Goal: Information Seeking & Learning: Learn about a topic

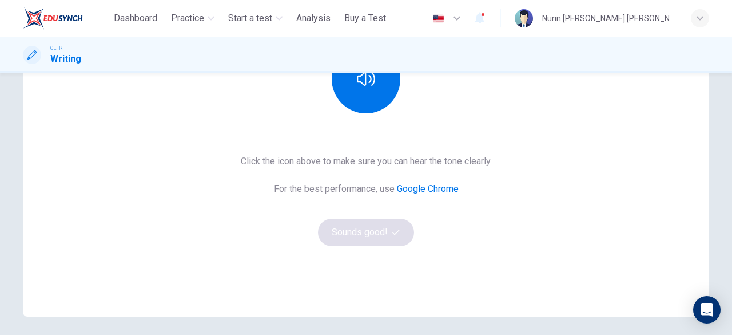
scroll to position [180, 0]
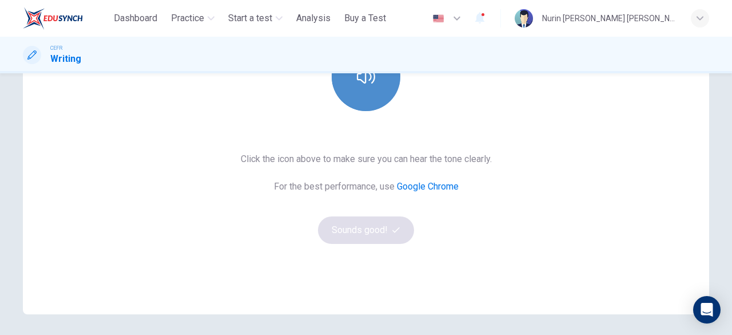
click at [368, 84] on icon "button" at bounding box center [366, 76] width 18 height 18
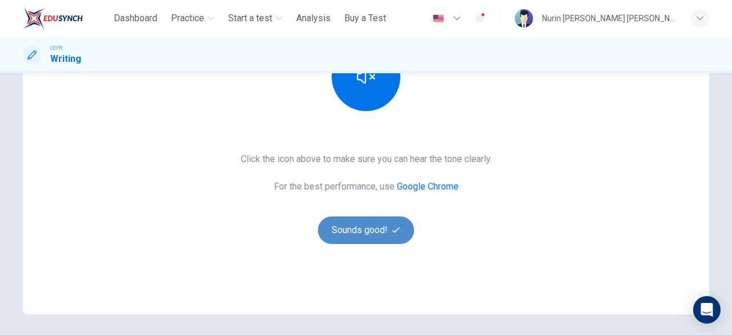
click at [364, 238] on button "Sounds good!" at bounding box center [366, 229] width 96 height 27
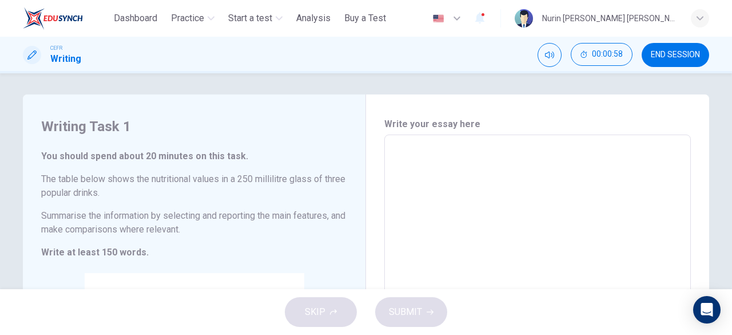
scroll to position [0, 0]
click at [250, 140] on div "Writing Task 1 You should spend about 20 minutes on this task. The table below …" at bounding box center [194, 305] width 343 height 419
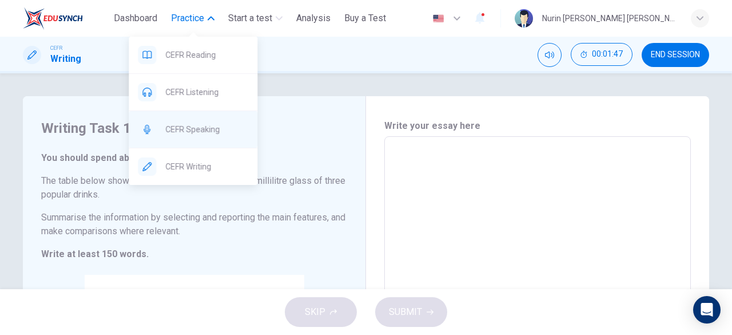
click at [202, 132] on span "CEFR Speaking" at bounding box center [206, 129] width 83 height 14
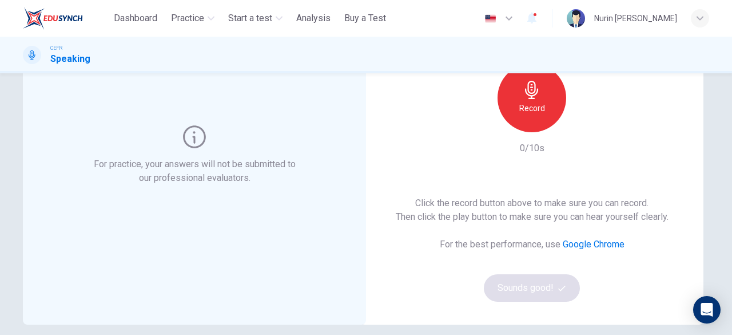
scroll to position [109, 0]
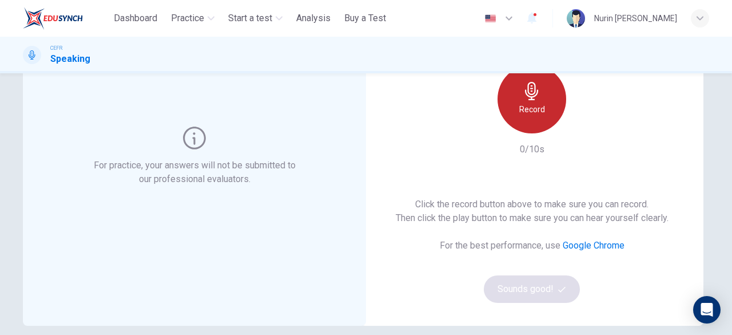
click at [538, 112] on h6 "Record" at bounding box center [532, 109] width 26 height 14
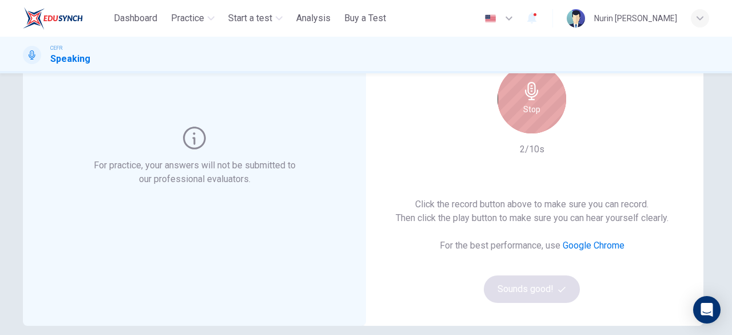
click at [543, 88] on div "Stop" at bounding box center [532, 99] width 69 height 69
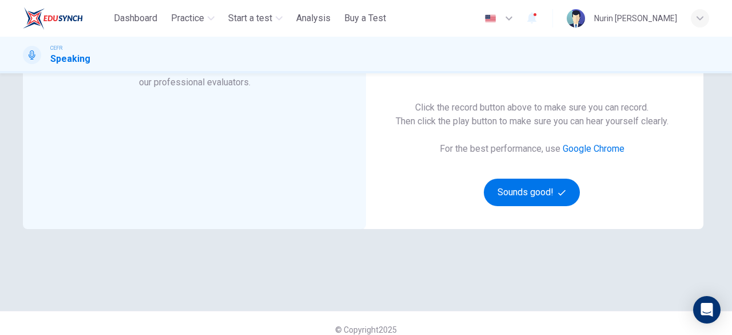
scroll to position [206, 0]
click at [510, 181] on button "Sounds good!" at bounding box center [532, 191] width 96 height 27
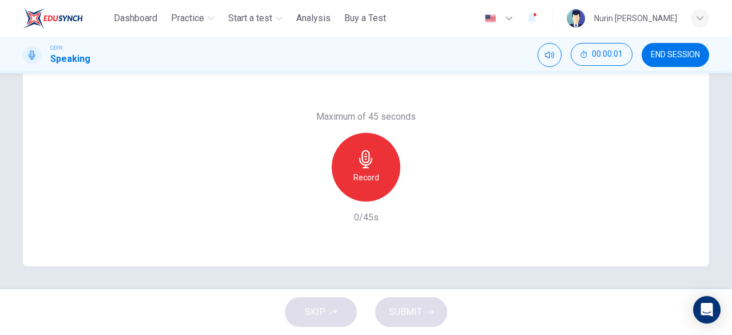
scroll to position [0, 0]
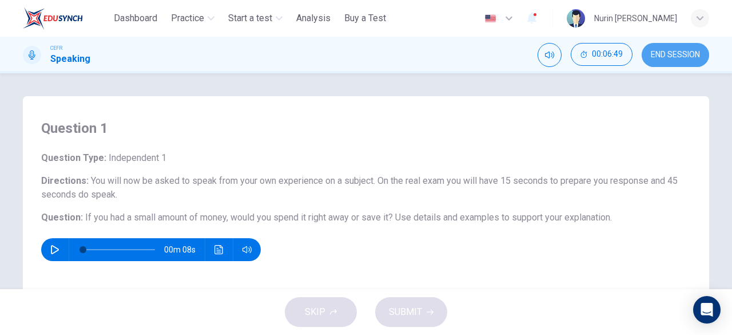
click at [664, 58] on span "END SESSION" at bounding box center [675, 54] width 49 height 9
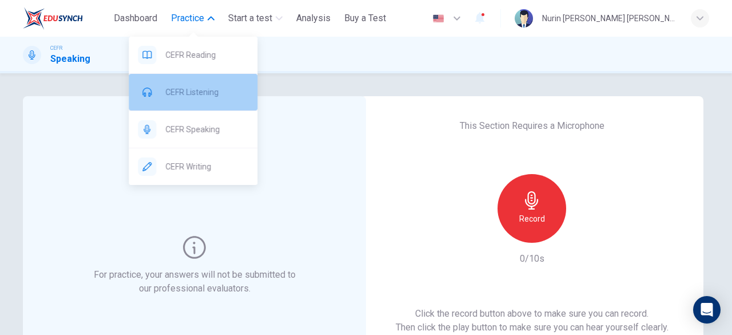
click at [205, 101] on div "CEFR Listening" at bounding box center [193, 92] width 129 height 37
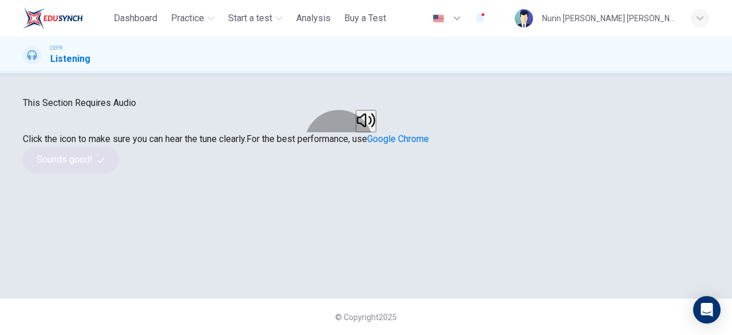
click at [357, 129] on icon "button" at bounding box center [366, 120] width 18 height 18
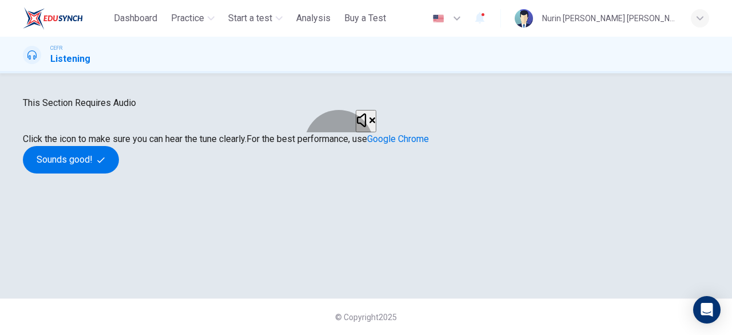
click at [356, 132] on button "button" at bounding box center [366, 121] width 21 height 22
click at [396, 132] on div at bounding box center [366, 121] width 124 height 22
click at [376, 132] on button "button" at bounding box center [366, 121] width 21 height 22
click at [373, 132] on button "button" at bounding box center [366, 121] width 21 height 22
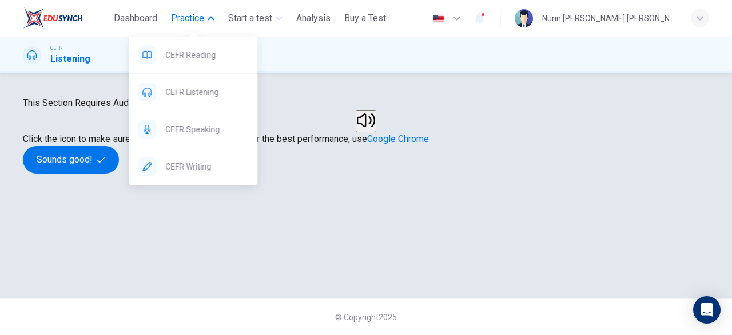
click at [198, 15] on span "Practice" at bounding box center [187, 18] width 33 height 14
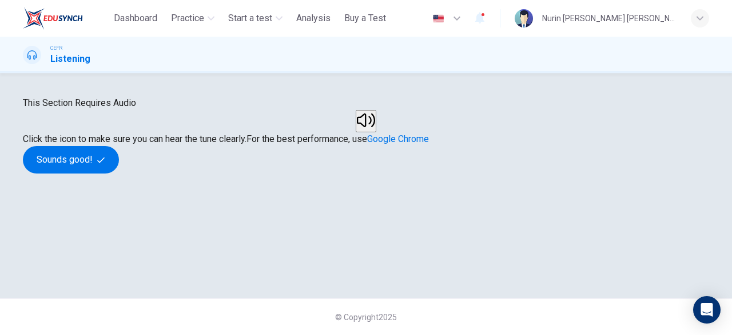
click at [428, 173] on div "This Section Requires Audio Click the icon to make sure you can hear the tune c…" at bounding box center [366, 134] width 686 height 77
click at [359, 129] on icon "button" at bounding box center [366, 120] width 18 height 18
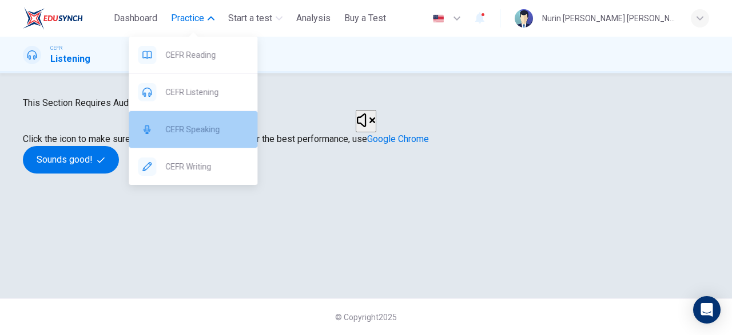
click at [214, 134] on span "CEFR Speaking" at bounding box center [206, 129] width 83 height 14
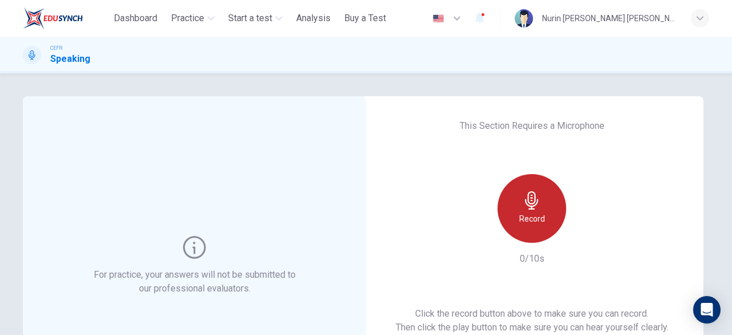
click at [536, 224] on h6 "Record" at bounding box center [532, 219] width 26 height 14
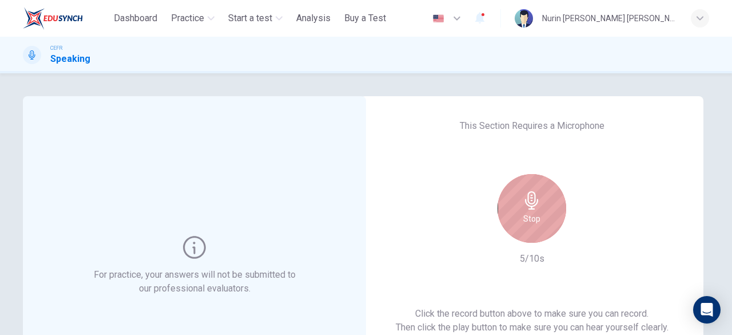
click at [529, 206] on icon "button" at bounding box center [531, 200] width 13 height 18
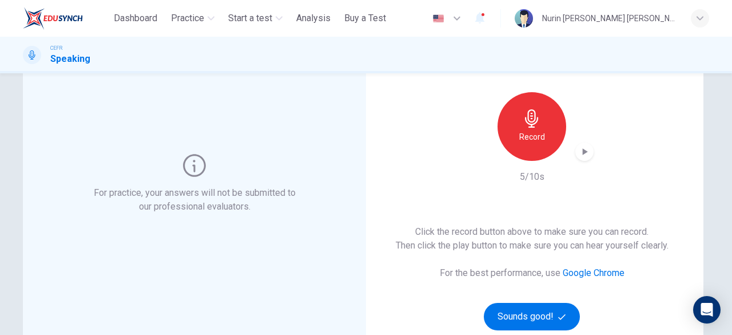
scroll to position [82, 0]
click at [580, 146] on icon "button" at bounding box center [584, 150] width 11 height 11
click at [579, 149] on icon "button" at bounding box center [584, 150] width 11 height 11
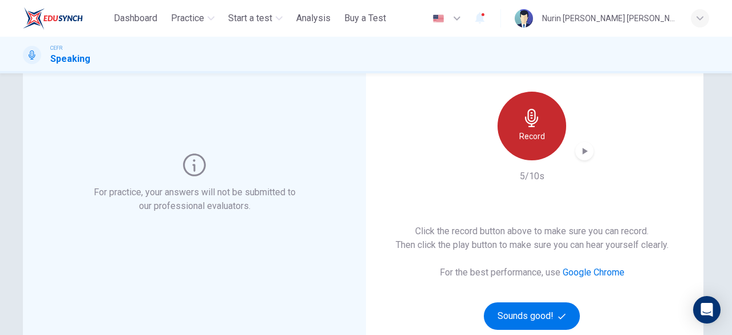
click at [519, 129] on h6 "Record" at bounding box center [532, 136] width 26 height 14
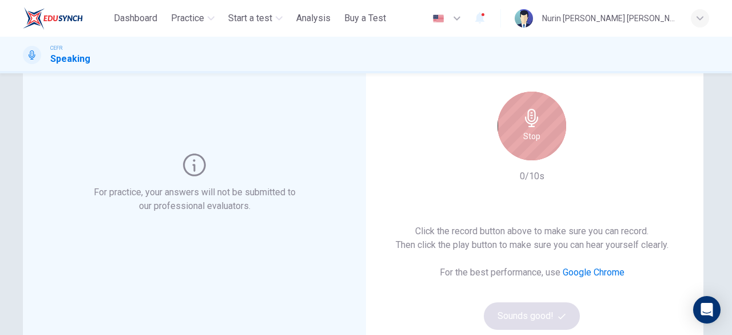
click at [519, 129] on div "Stop" at bounding box center [532, 126] width 69 height 69
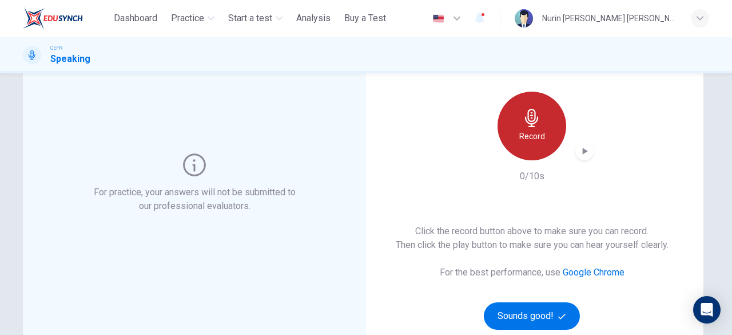
click at [533, 125] on icon "button" at bounding box center [532, 118] width 18 height 18
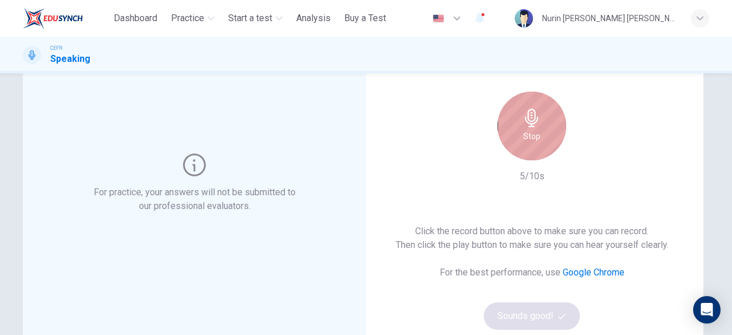
click at [526, 121] on icon "button" at bounding box center [532, 118] width 18 height 18
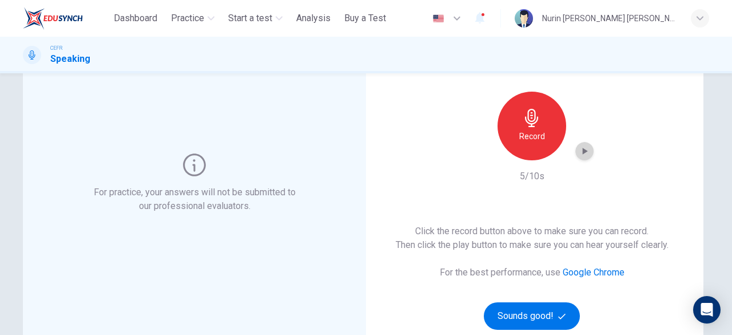
click at [584, 154] on icon "button" at bounding box center [584, 150] width 11 height 11
click at [491, 26] on button "button" at bounding box center [479, 18] width 23 height 24
click at [324, 334] on div at bounding box center [366, 335] width 732 height 0
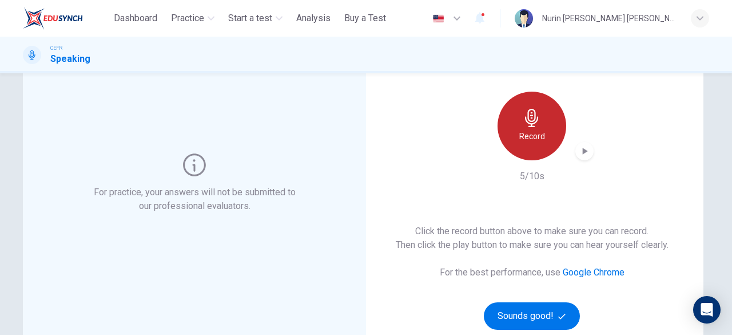
click at [525, 125] on icon "button" at bounding box center [532, 118] width 18 height 18
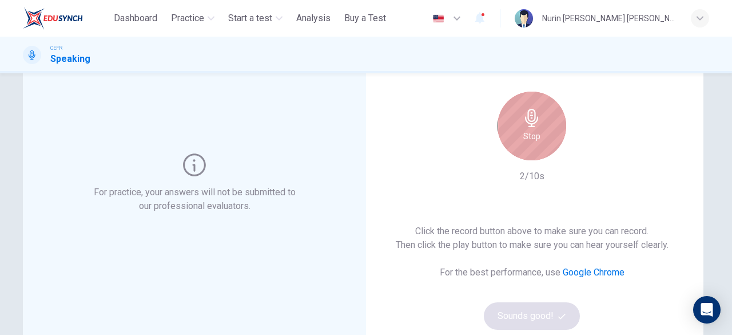
click at [523, 130] on h6 "Stop" at bounding box center [531, 136] width 17 height 14
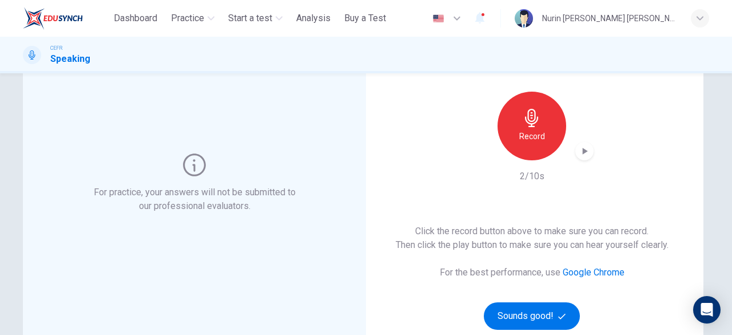
scroll to position [146, 0]
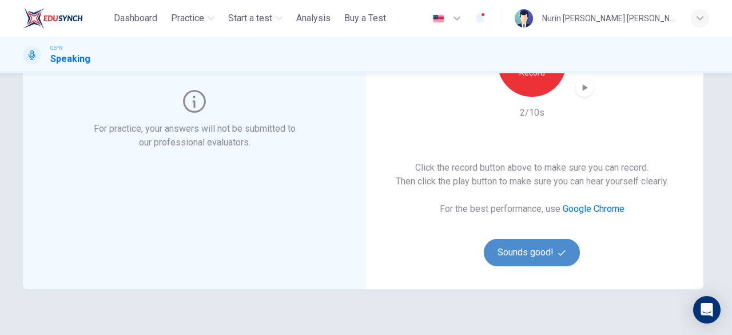
click at [528, 253] on button "Sounds good!" at bounding box center [532, 251] width 96 height 27
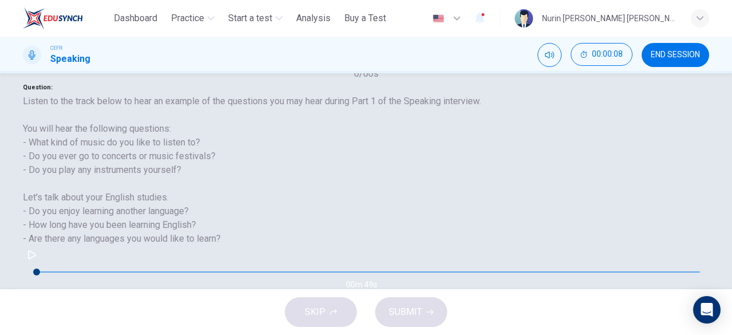
scroll to position [200, 0]
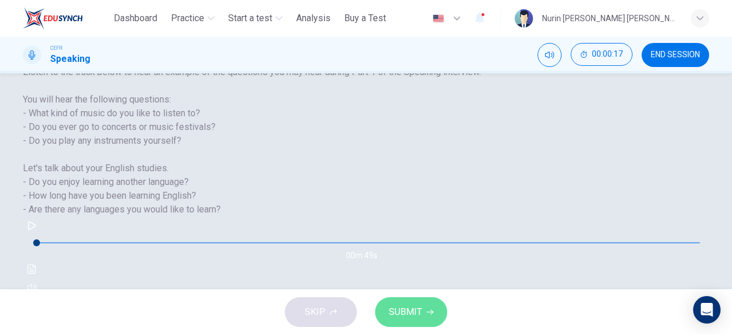
click at [434, 313] on button "SUBMIT" at bounding box center [411, 312] width 72 height 30
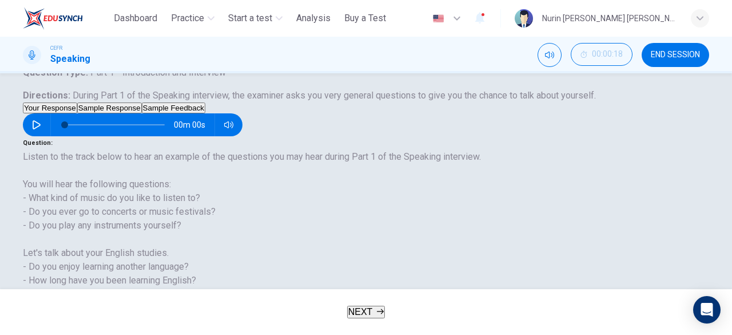
scroll to position [62, 0]
type input "**"
type input "*"
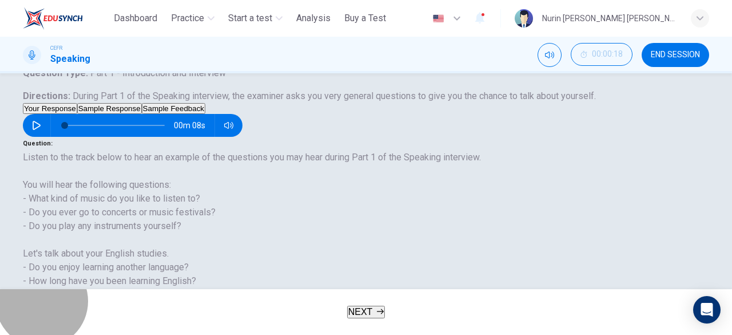
click at [369, 309] on span "NEXT" at bounding box center [360, 312] width 25 height 10
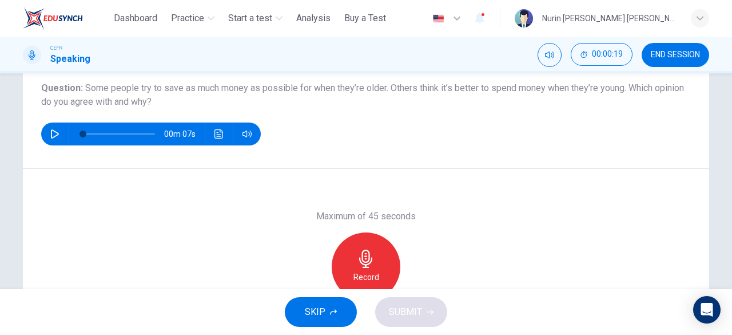
scroll to position [140, 0]
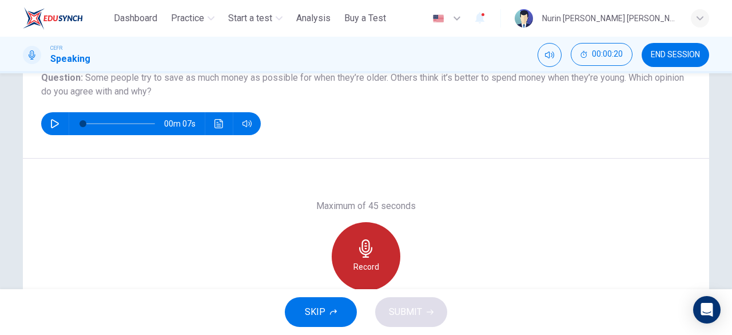
click at [352, 248] on div "Record" at bounding box center [366, 256] width 69 height 69
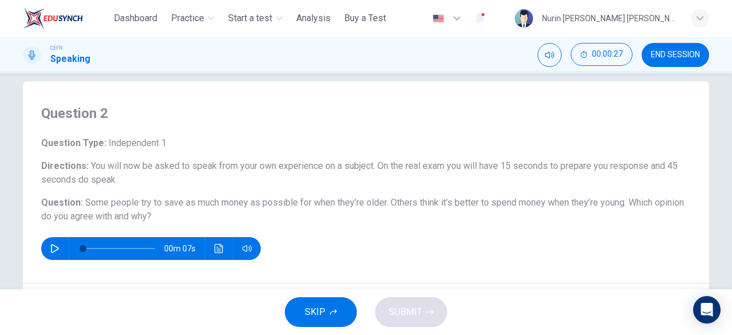
scroll to position [228, 0]
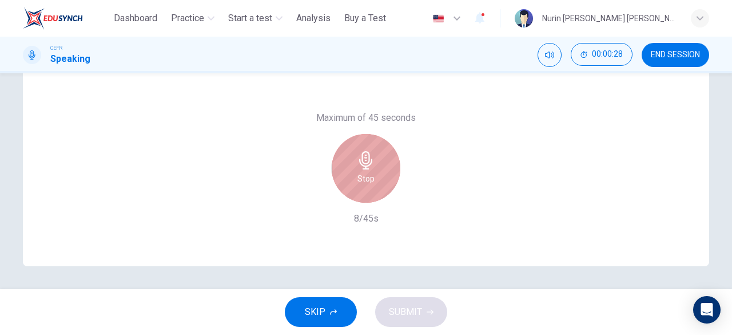
click at [357, 166] on icon "button" at bounding box center [366, 160] width 18 height 18
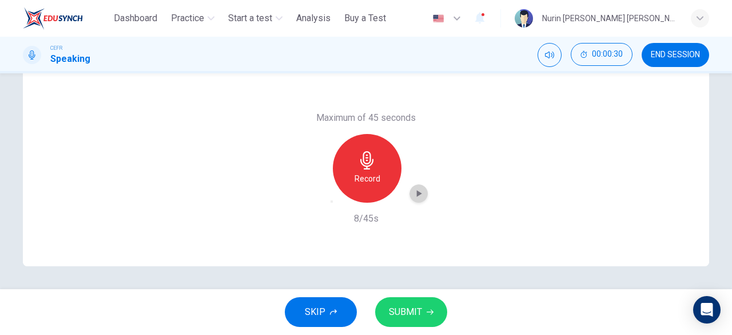
click at [413, 193] on icon "button" at bounding box center [418, 193] width 11 height 11
click at [415, 311] on span "SUBMIT" at bounding box center [405, 312] width 33 height 16
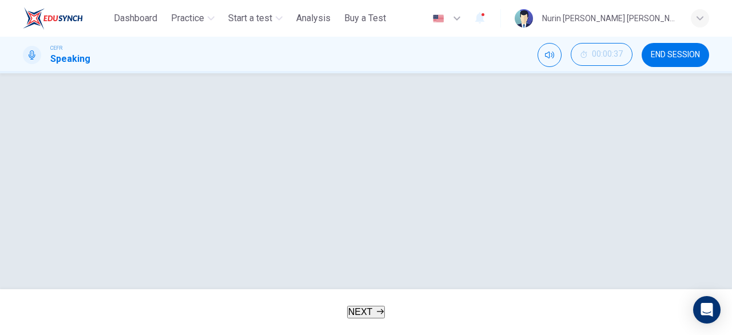
scroll to position [216, 0]
click at [46, 65] on button "button" at bounding box center [36, 53] width 18 height 23
type input "**"
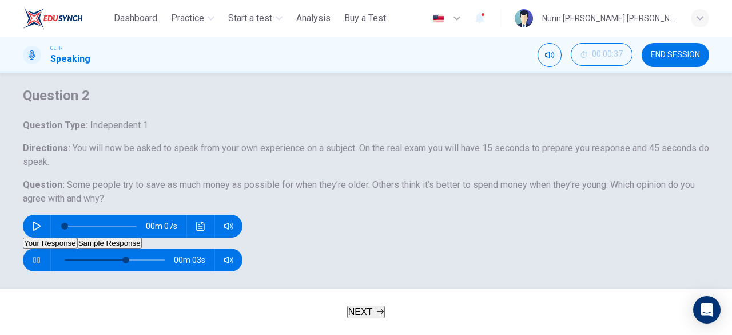
scroll to position [0, 0]
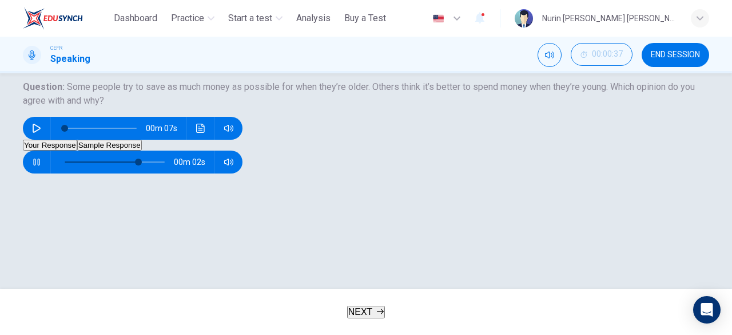
type input "**"
click at [142, 150] on button "Sample Response" at bounding box center [109, 145] width 65 height 11
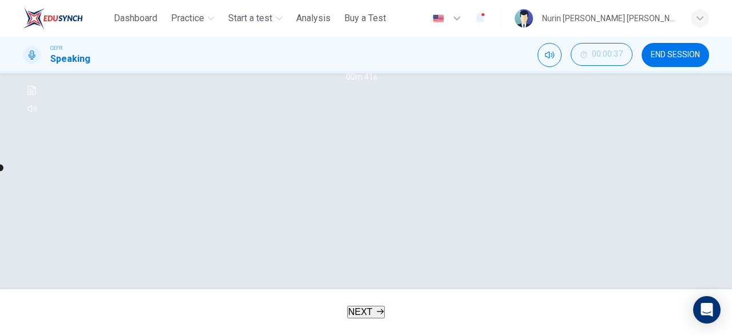
scroll to position [205, 0]
click at [41, 71] on button "button" at bounding box center [32, 62] width 18 height 18
click at [35, 66] on icon "button" at bounding box center [32, 62] width 6 height 7
type input "*"
click at [77, 53] on button "Your Response" at bounding box center [50, 47] width 54 height 11
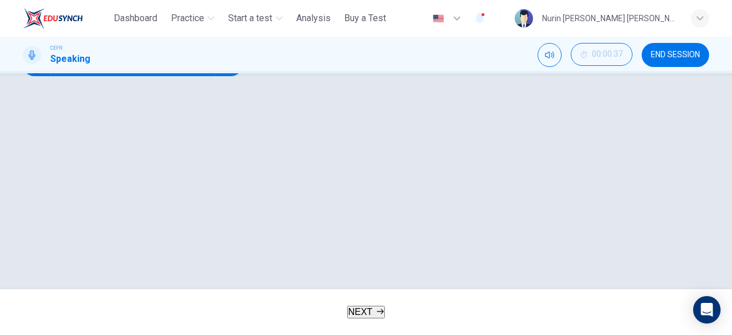
click at [46, 76] on button "button" at bounding box center [36, 64] width 18 height 23
click at [233, 69] on icon "button" at bounding box center [228, 64] width 9 height 9
drag, startPoint x: 285, startPoint y: 216, endPoint x: 342, endPoint y: 225, distance: 57.9
click at [342, 225] on body "This site uses cookies, as explained in our Privacy Policy . If you agree to th…" at bounding box center [366, 167] width 732 height 335
click at [342, 76] on div "00m 02s" at bounding box center [366, 64] width 686 height 23
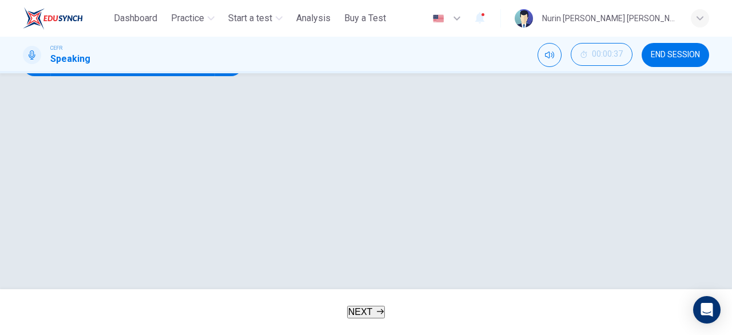
type input "*"
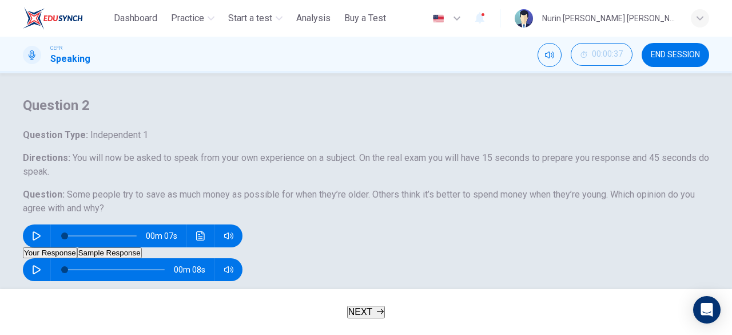
click at [667, 58] on span "END SESSION" at bounding box center [675, 54] width 49 height 9
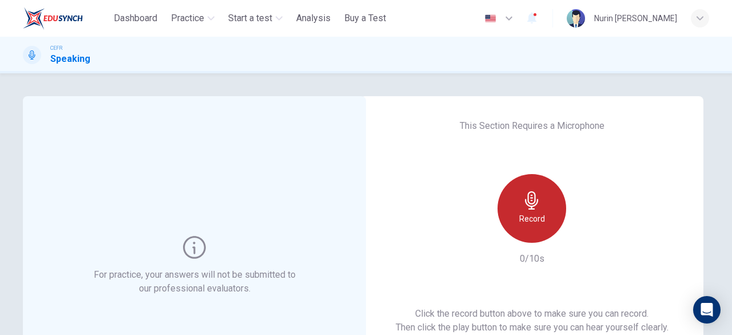
click at [527, 206] on icon "button" at bounding box center [531, 200] width 13 height 18
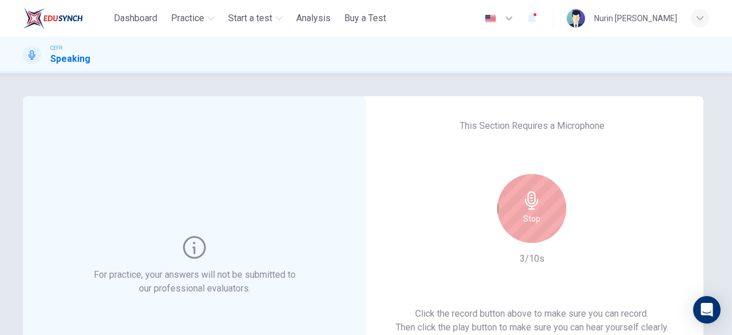
scroll to position [79, 0]
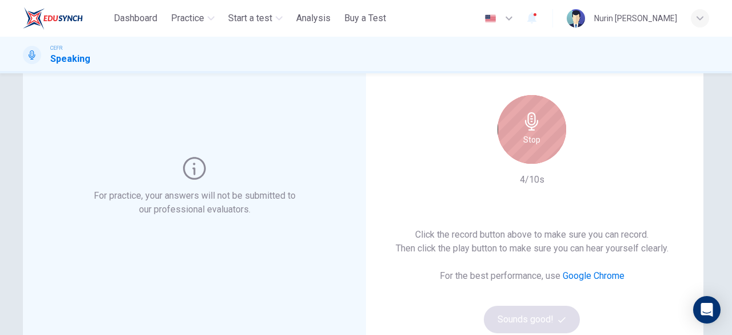
click at [530, 130] on icon "button" at bounding box center [531, 121] width 13 height 18
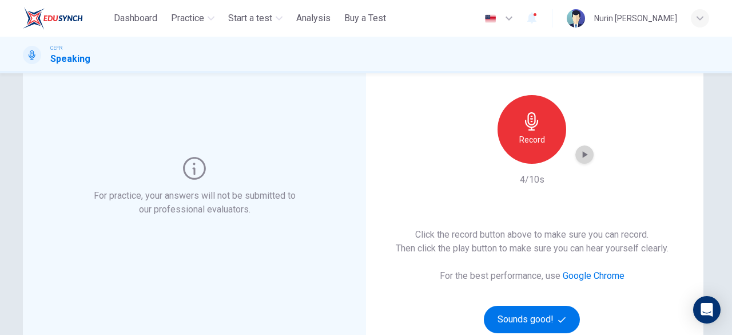
click at [586, 153] on icon "button" at bounding box center [584, 154] width 11 height 11
click at [538, 324] on button "Sounds good!" at bounding box center [532, 318] width 96 height 27
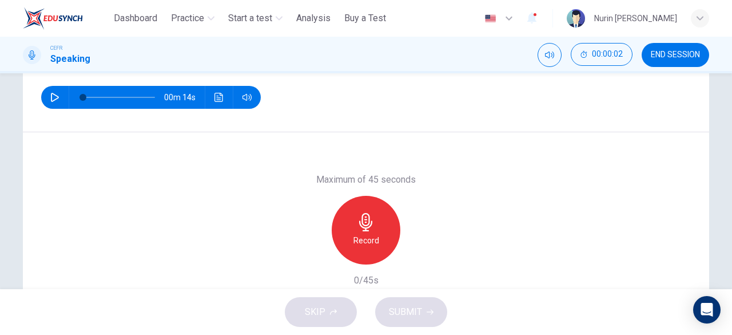
scroll to position [170, 0]
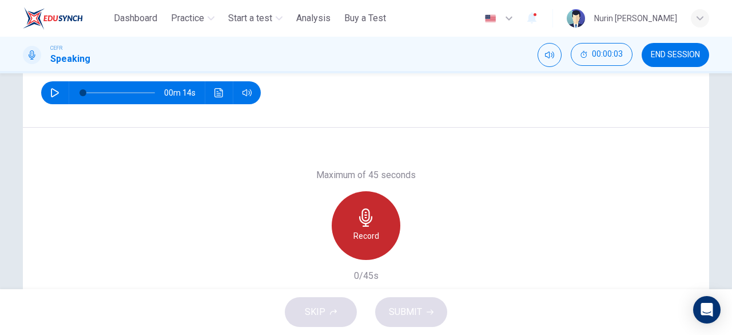
click at [363, 234] on h6 "Record" at bounding box center [366, 236] width 26 height 14
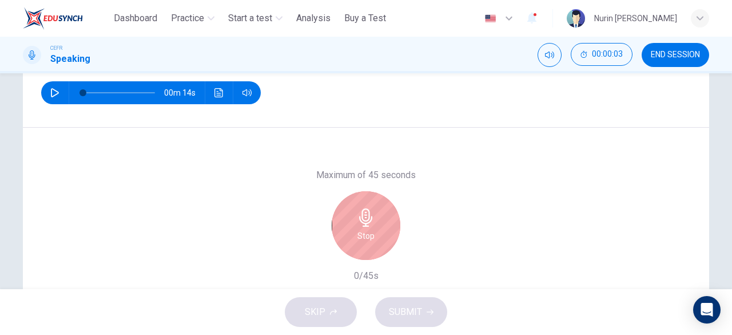
scroll to position [26, 0]
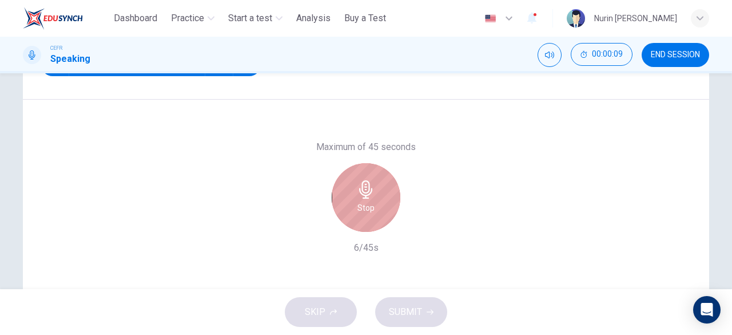
click at [360, 195] on icon "button" at bounding box center [365, 189] width 13 height 18
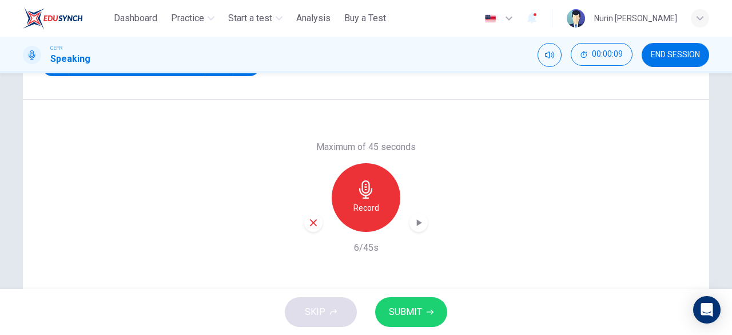
scroll to position [228, 0]
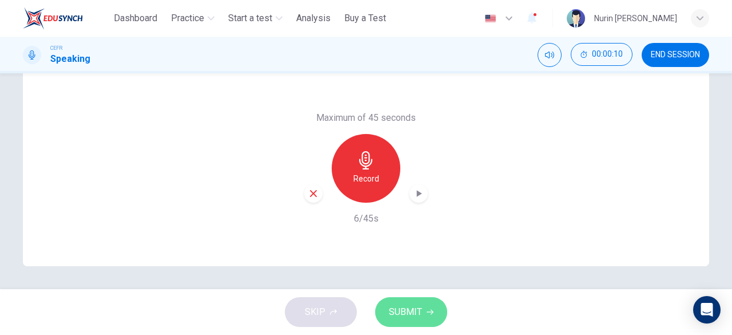
click at [423, 313] on button "SUBMIT" at bounding box center [411, 312] width 72 height 30
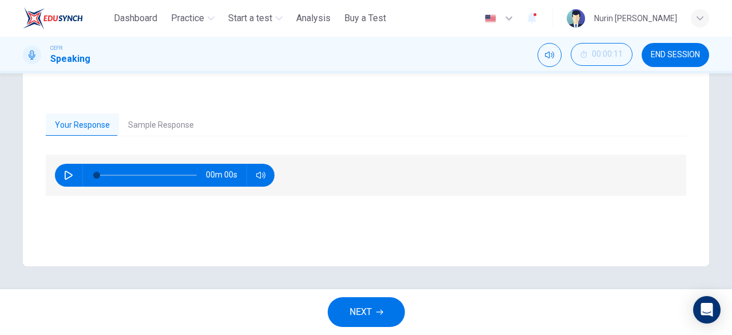
scroll to position [201, 0]
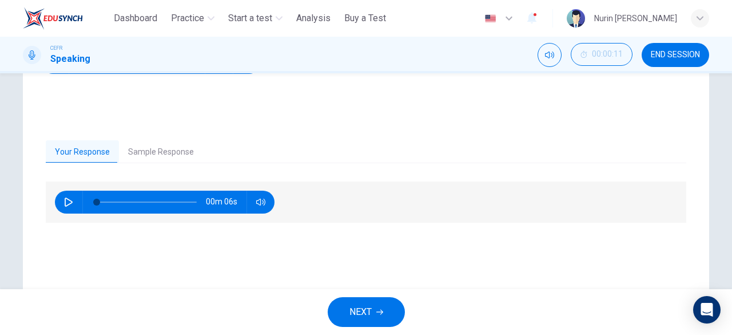
click at [64, 200] on icon "button" at bounding box center [68, 201] width 9 height 9
type input "**"
type input "*"
click at [669, 58] on span "END SESSION" at bounding box center [675, 54] width 49 height 9
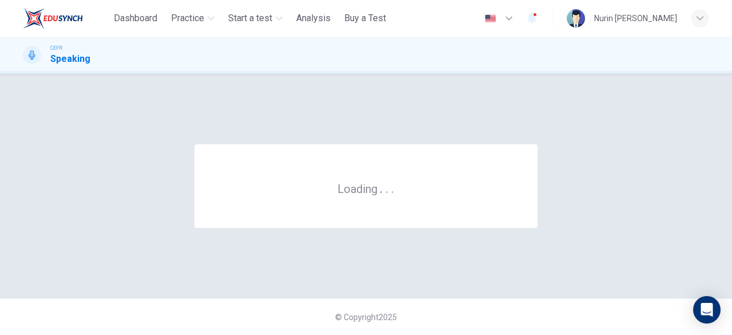
scroll to position [0, 0]
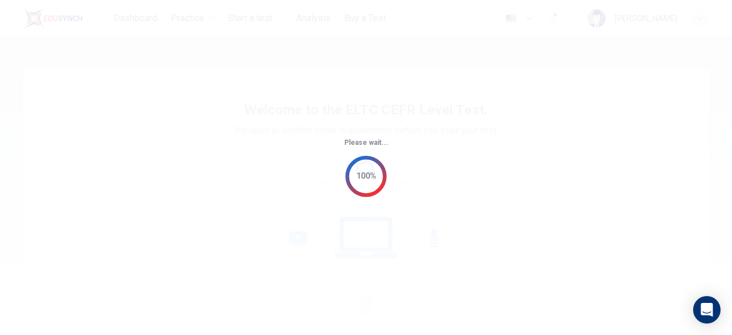
click at [268, 51] on div "Please wait... 100%" at bounding box center [366, 167] width 732 height 335
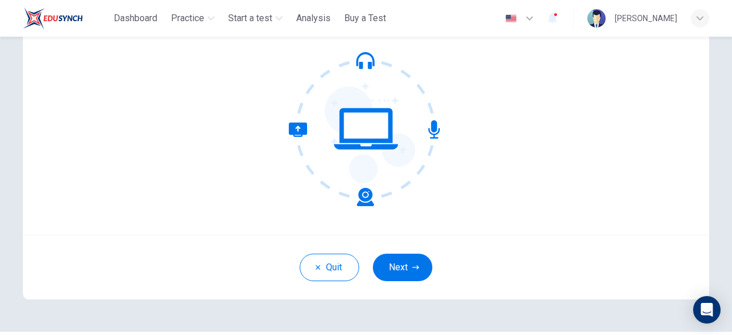
scroll to position [141, 0]
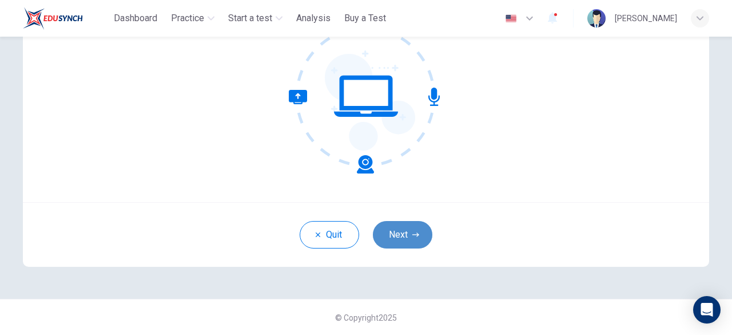
click at [398, 238] on button "Next" at bounding box center [402, 234] width 59 height 27
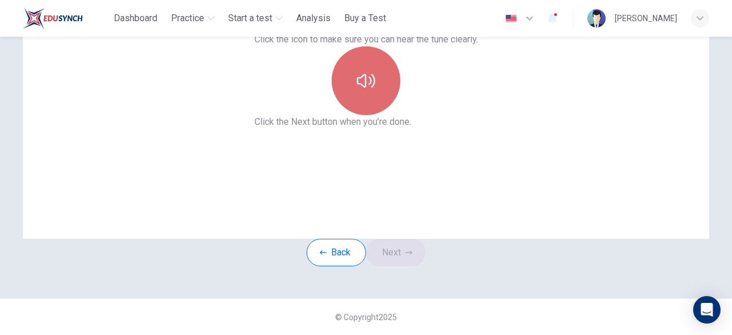
click at [371, 74] on icon "button" at bounding box center [366, 81] width 18 height 14
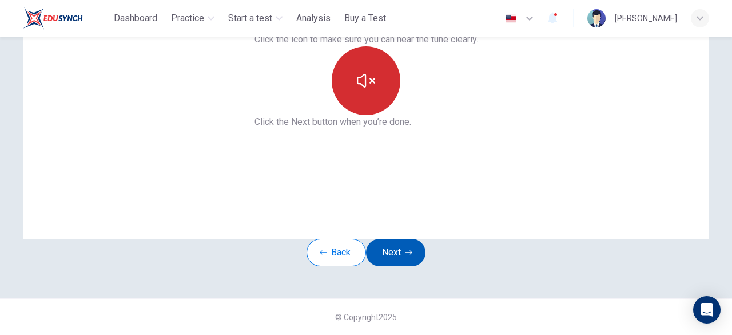
click at [399, 238] on button "Next" at bounding box center [395, 251] width 59 height 27
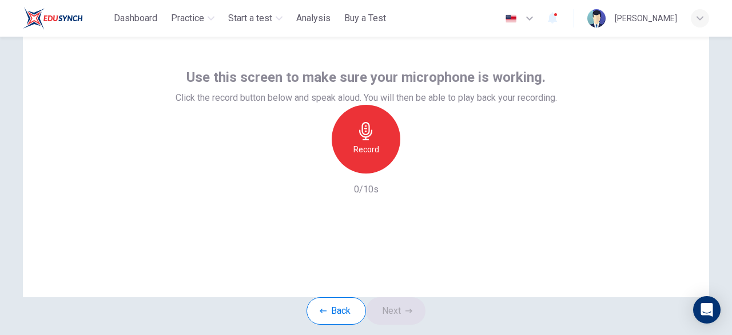
scroll to position [47, 0]
drag, startPoint x: 348, startPoint y: 74, endPoint x: 358, endPoint y: 86, distance: 16.3
click at [358, 86] on div "Use this screen to make sure your microphone is working. Click the record butto…" at bounding box center [366, 85] width 381 height 37
click at [360, 75] on span "Use this screen to make sure your microphone is working." at bounding box center [365, 76] width 359 height 18
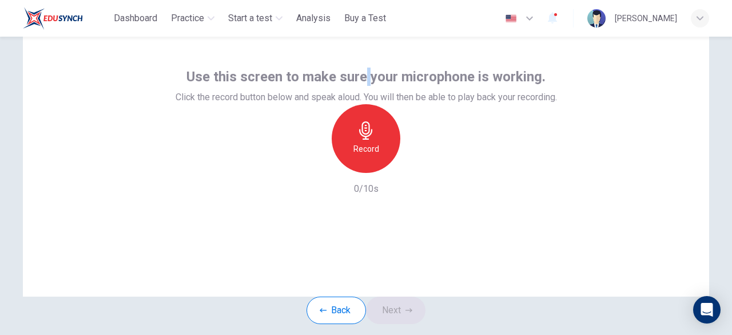
click at [360, 75] on span "Use this screen to make sure your microphone is working." at bounding box center [365, 76] width 359 height 18
click at [351, 82] on span "Use this screen to make sure your microphone is working." at bounding box center [365, 76] width 359 height 18
click at [348, 75] on span "Use this screen to make sure your microphone is working." at bounding box center [365, 76] width 359 height 18
click at [341, 75] on span "Use this screen to make sure your microphone is working." at bounding box center [365, 76] width 359 height 18
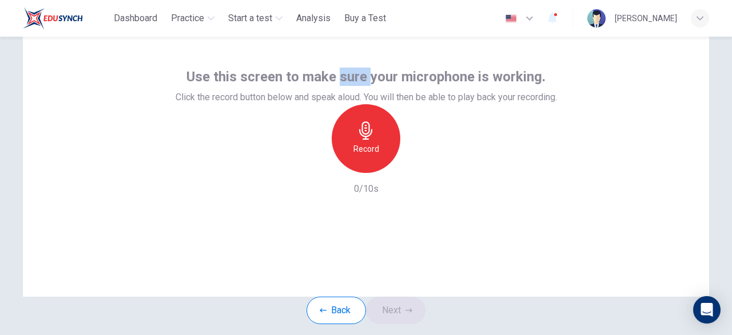
click at [341, 75] on span "Use this screen to make sure your microphone is working." at bounding box center [365, 76] width 359 height 18
click at [353, 78] on span "Use this screen to make sure your microphone is working." at bounding box center [365, 76] width 359 height 18
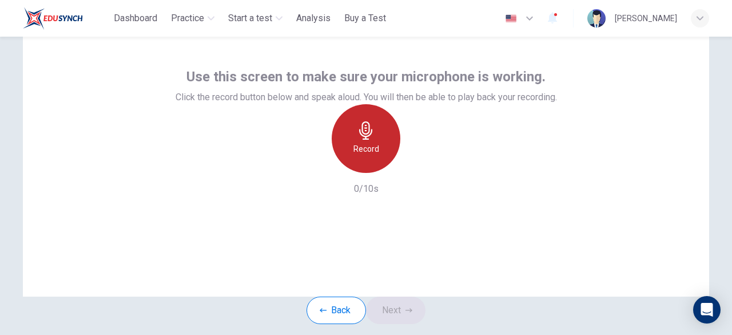
click at [345, 173] on div "Record" at bounding box center [366, 138] width 69 height 69
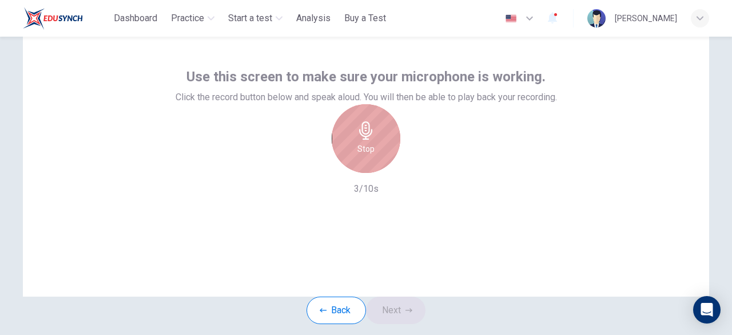
click at [345, 173] on div "Stop" at bounding box center [366, 138] width 69 height 69
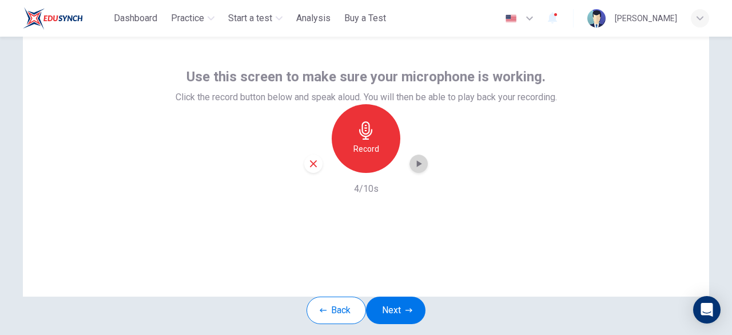
click at [418, 169] on icon "button" at bounding box center [418, 163] width 11 height 11
click at [415, 168] on icon "button" at bounding box center [419, 164] width 8 height 9
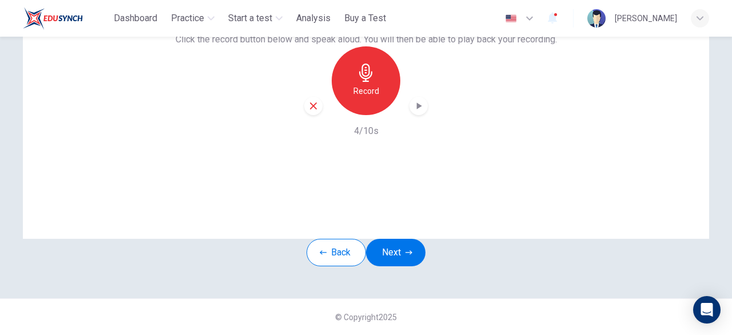
scroll to position [130, 0]
click at [400, 246] on button "Next" at bounding box center [395, 251] width 59 height 27
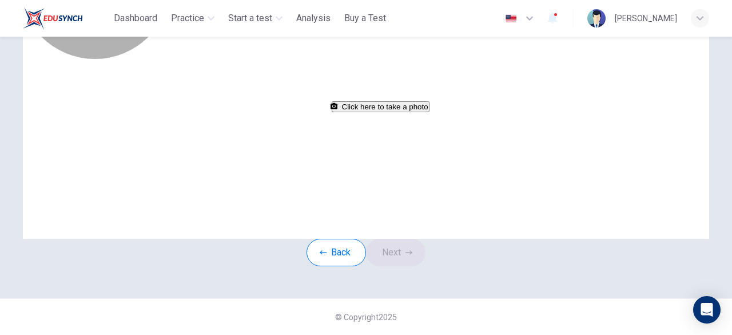
click at [365, 112] on button "Click here to take a photo" at bounding box center [381, 106] width 98 height 11
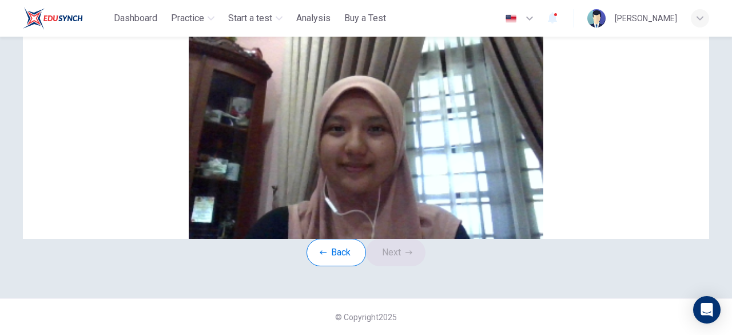
click at [205, 36] on button "Save" at bounding box center [195, 30] width 19 height 11
click at [389, 266] on button "Next" at bounding box center [395, 251] width 59 height 27
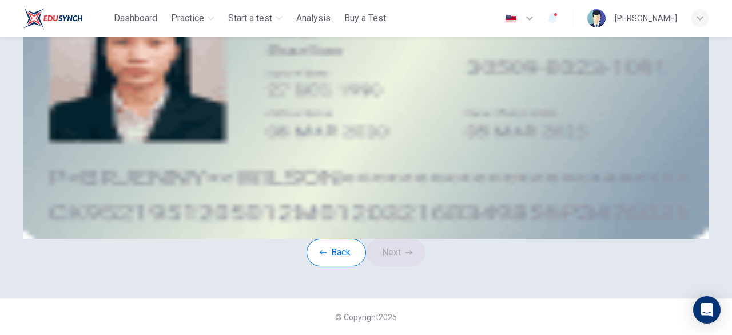
click at [119, 50] on button "upload" at bounding box center [113, 43] width 11 height 13
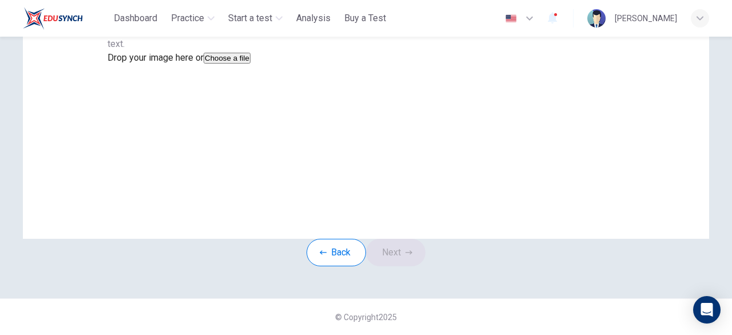
scroll to position [0, 0]
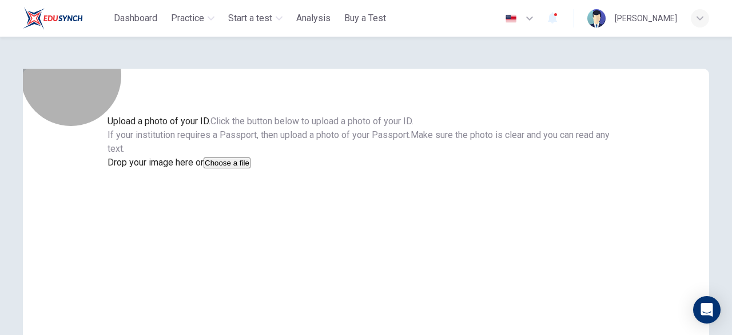
click at [250, 168] on button "Choose a file" at bounding box center [227, 162] width 47 height 11
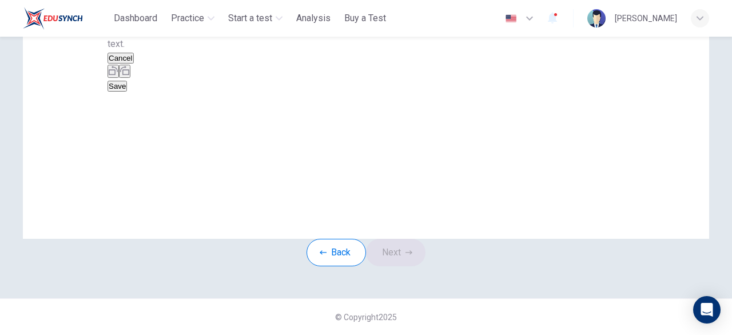
scroll to position [127, 0]
click at [127, 92] on button "Save" at bounding box center [117, 86] width 19 height 11
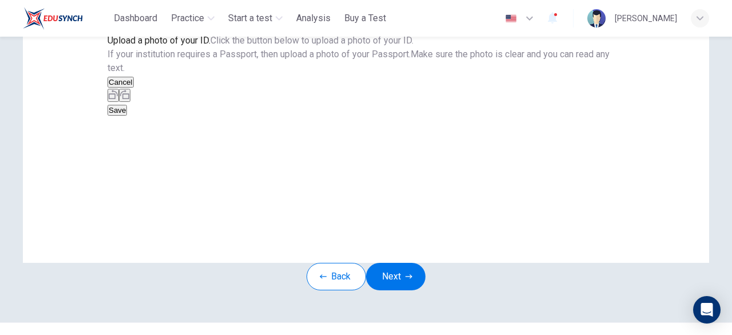
scroll to position [145, 0]
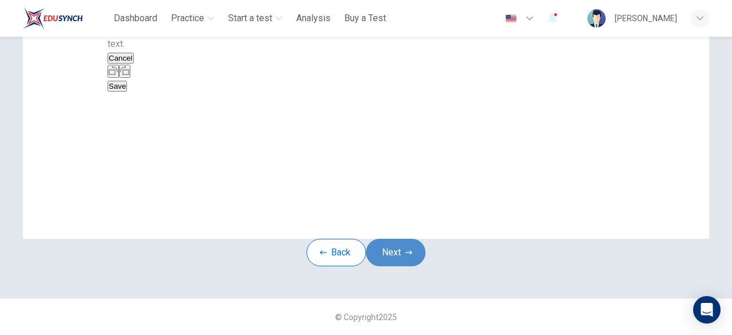
click at [404, 266] on button "Next" at bounding box center [395, 251] width 59 height 27
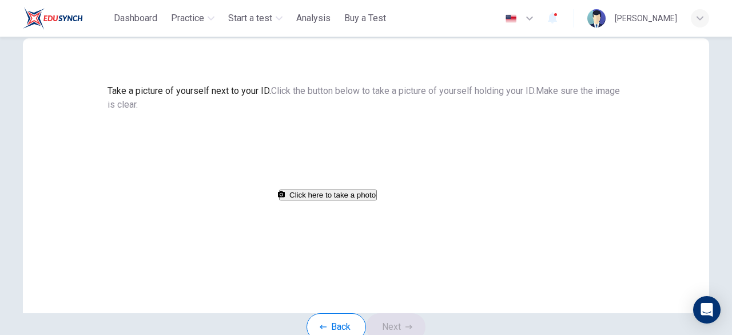
scroll to position [25, 0]
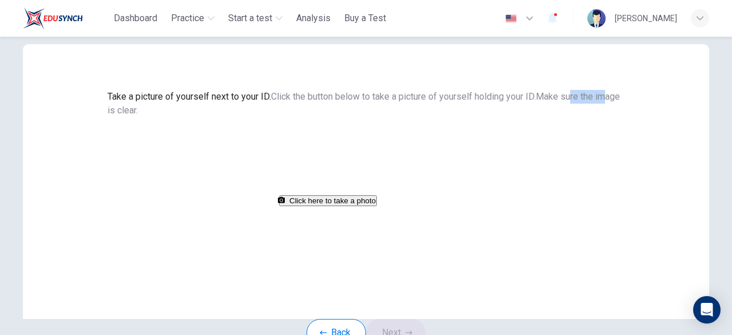
drag, startPoint x: 339, startPoint y: 131, endPoint x: 381, endPoint y: 132, distance: 41.8
click at [381, 116] on span "Make sure the image is clear." at bounding box center [364, 103] width 512 height 25
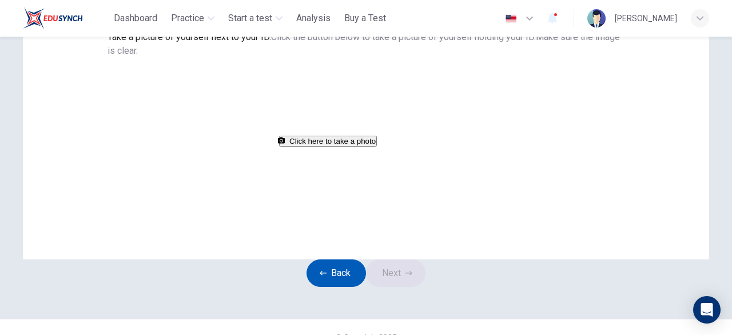
scroll to position [0, 0]
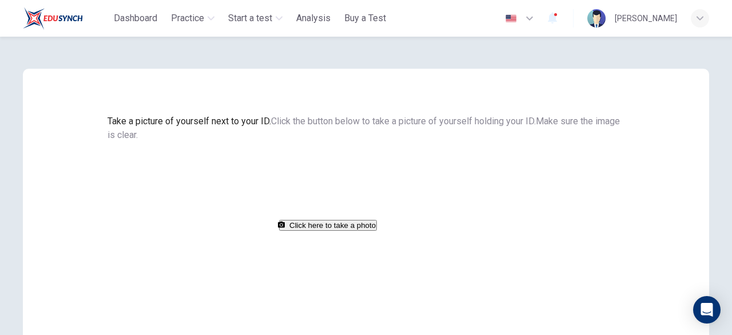
drag, startPoint x: 283, startPoint y: 152, endPoint x: 304, endPoint y: 156, distance: 22.1
click at [304, 156] on div "Take a picture of yourself next to your ID. Click the button below to take a pi…" at bounding box center [366, 172] width 517 height 117
click at [304, 140] on span "Make sure the image is clear." at bounding box center [364, 128] width 512 height 25
drag, startPoint x: 279, startPoint y: 144, endPoint x: 308, endPoint y: 158, distance: 32.5
click at [308, 158] on div "Take a picture of yourself next to your ID. Click the button below to take a pi…" at bounding box center [366, 172] width 517 height 117
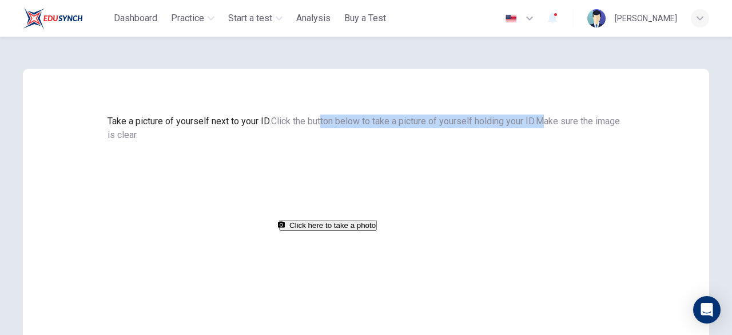
click at [308, 140] on span "Make sure the image is clear." at bounding box center [364, 128] width 512 height 25
drag, startPoint x: 283, startPoint y: 153, endPoint x: 333, endPoint y: 157, distance: 51.1
click at [333, 157] on div "Take a picture of yourself next to your ID. Click the button below to take a pi…" at bounding box center [366, 172] width 517 height 117
click at [333, 140] on span "Make sure the image is clear." at bounding box center [364, 128] width 512 height 25
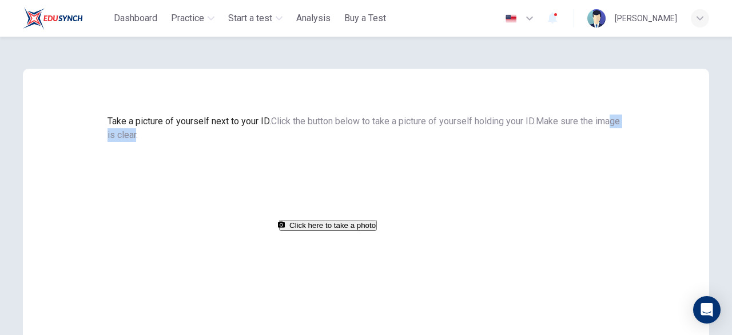
drag, startPoint x: 380, startPoint y: 162, endPoint x: 422, endPoint y: 162, distance: 41.8
click at [422, 140] on span "Make sure the image is clear." at bounding box center [364, 128] width 512 height 25
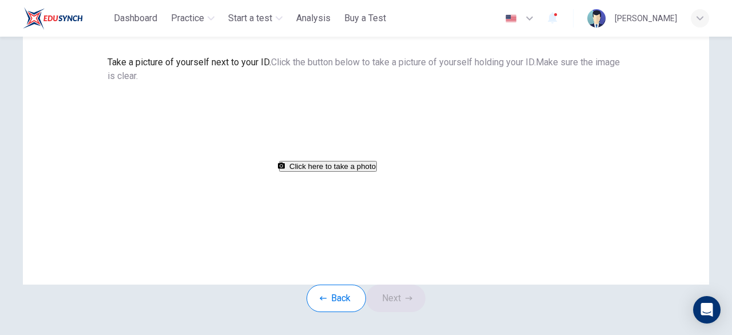
scroll to position [59, 0]
click at [271, 66] on span "Take a picture of yourself next to your ID." at bounding box center [190, 61] width 164 height 11
click at [422, 76] on div "Take a picture of yourself next to your ID. Click the button below to take a pi…" at bounding box center [366, 113] width 517 height 117
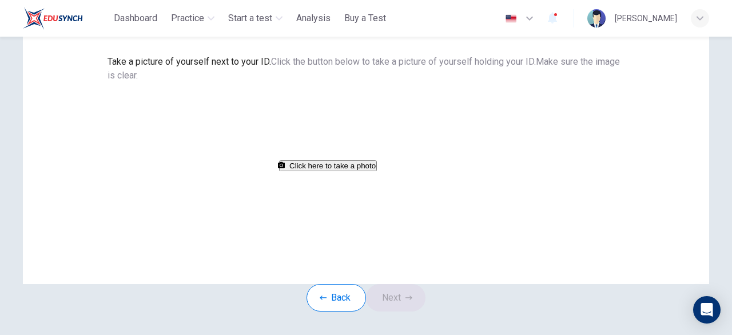
click at [249, 59] on span "Take a picture of yourself next to your ID." at bounding box center [190, 61] width 164 height 11
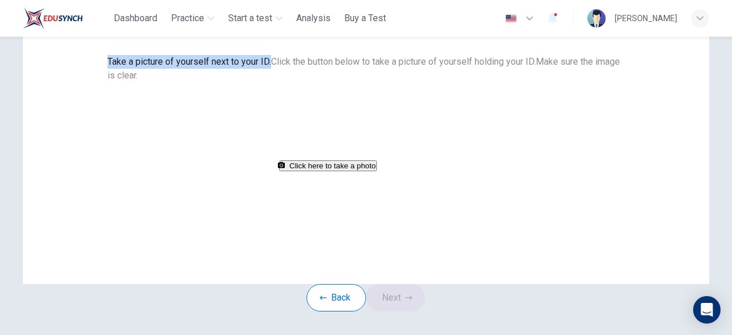
click at [249, 59] on span "Take a picture of yourself next to your ID." at bounding box center [190, 61] width 164 height 11
click at [271, 62] on span "Take a picture of yourself next to your ID." at bounding box center [190, 61] width 164 height 11
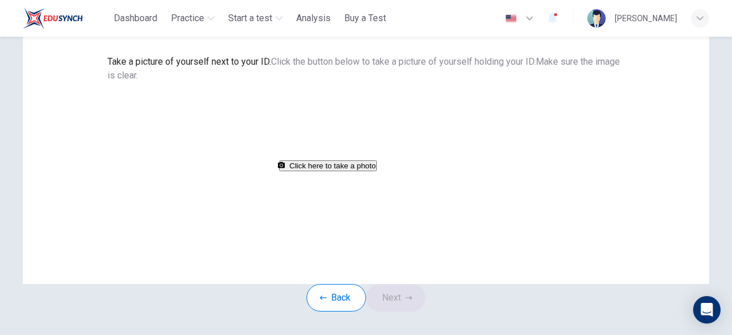
click at [271, 62] on span "Take a picture of yourself next to your ID." at bounding box center [190, 61] width 164 height 11
click at [263, 80] on div "Take a picture of yourself next to your ID. Click the button below to take a pi…" at bounding box center [366, 113] width 517 height 117
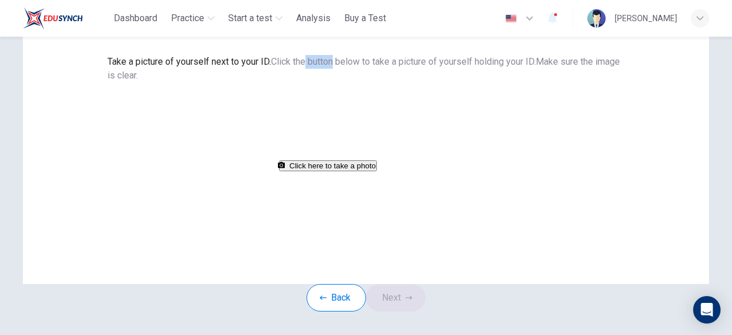
drag, startPoint x: 263, startPoint y: 80, endPoint x: 279, endPoint y: 91, distance: 19.4
click at [279, 91] on div "Take a picture of yourself next to your ID. Click the button below to take a pi…" at bounding box center [366, 113] width 517 height 117
click at [279, 67] on span "Click the button below to take a picture of yourself holding your ID." at bounding box center [403, 61] width 265 height 11
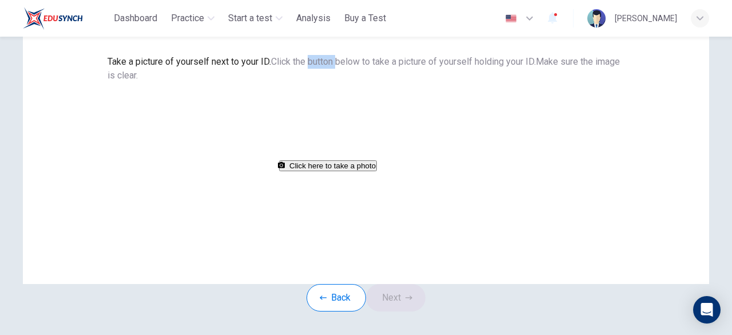
click at [271, 67] on span "Click the button below to take a picture of yourself holding your ID." at bounding box center [403, 61] width 265 height 11
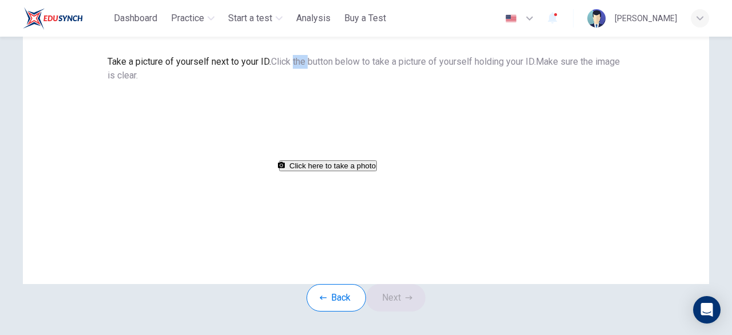
click at [271, 67] on span "Click the button below to take a picture of yourself holding your ID." at bounding box center [403, 61] width 265 height 11
click at [297, 67] on span "Click the button below to take a picture of yourself holding your ID." at bounding box center [403, 61] width 265 height 11
click at [317, 67] on span "Click the button below to take a picture of yourself holding your ID." at bounding box center [403, 61] width 265 height 11
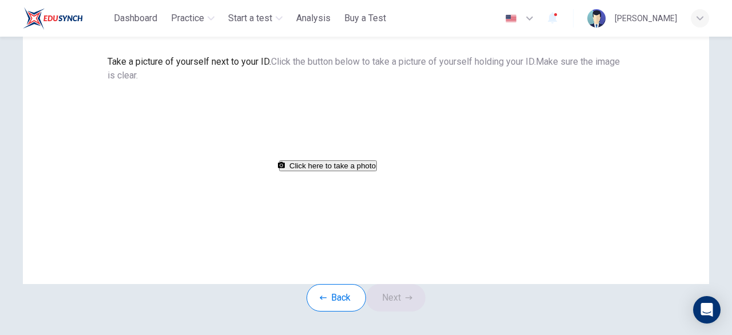
click at [359, 67] on span "Click the button below to take a picture of yourself holding your ID." at bounding box center [403, 61] width 265 height 11
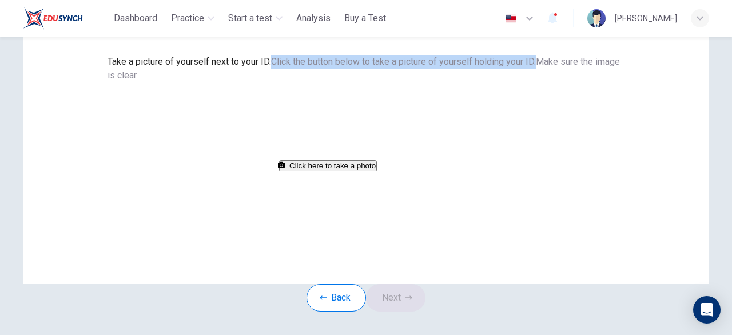
click at [359, 67] on span "Click the button below to take a picture of yourself holding your ID." at bounding box center [403, 61] width 265 height 11
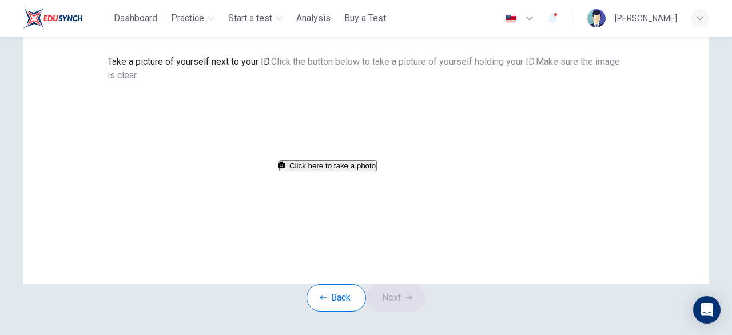
click at [339, 81] on span "Make sure the image is clear." at bounding box center [364, 68] width 512 height 25
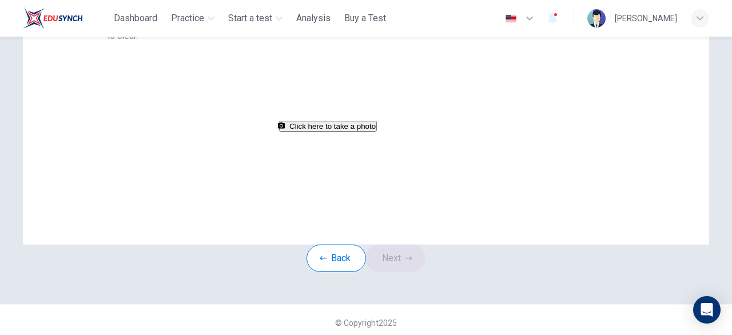
scroll to position [160, 0]
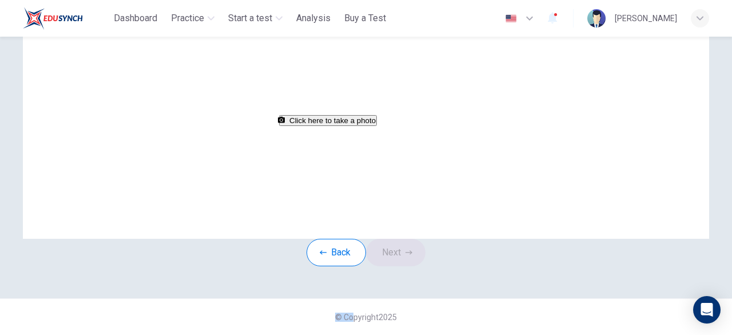
drag, startPoint x: 400, startPoint y: 271, endPoint x: 349, endPoint y: 311, distance: 65.1
click at [349, 311] on div "Take a picture of yourself next to your ID. Click the button below to take a pi…" at bounding box center [366, 186] width 732 height 298
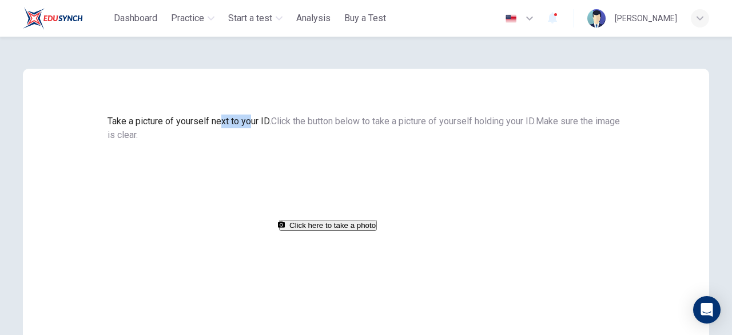
drag, startPoint x: 458, startPoint y: 129, endPoint x: 408, endPoint y: 126, distance: 50.4
click at [271, 126] on span "Take a picture of yourself next to your ID." at bounding box center [190, 121] width 164 height 11
click at [271, 123] on span "Take a picture of yourself next to your ID." at bounding box center [190, 121] width 164 height 11
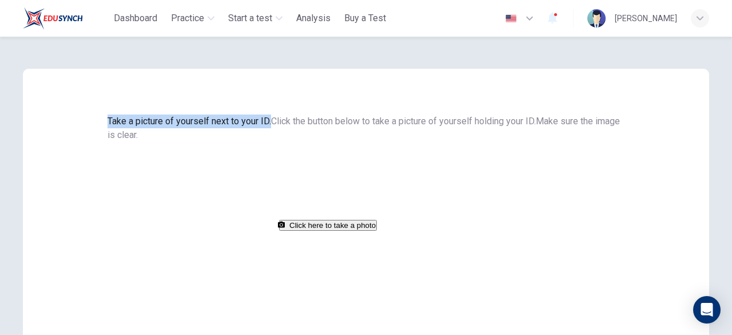
click at [271, 123] on span "Take a picture of yourself next to your ID." at bounding box center [190, 121] width 164 height 11
click at [271, 126] on span "Take a picture of yourself next to your ID." at bounding box center [190, 121] width 164 height 11
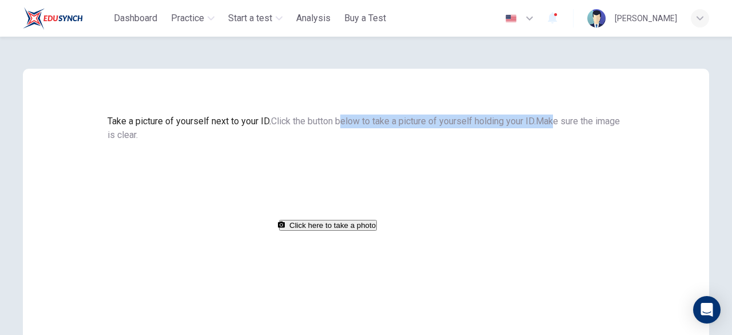
drag, startPoint x: 299, startPoint y: 140, endPoint x: 323, endPoint y: 162, distance: 32.4
click at [323, 162] on div "Take a picture of yourself next to your ID. Click the button below to take a pi…" at bounding box center [366, 172] width 517 height 117
click at [323, 140] on span "Make sure the image is clear." at bounding box center [364, 128] width 512 height 25
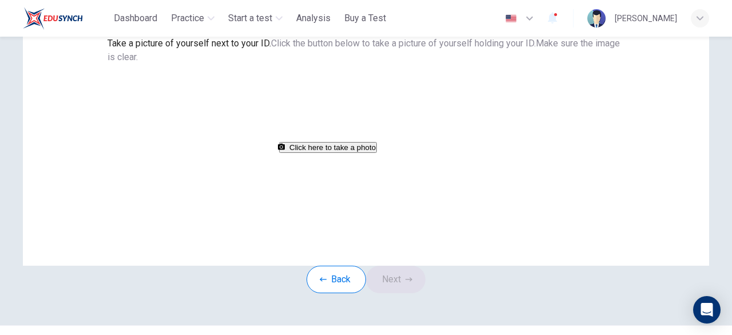
scroll to position [83, 0]
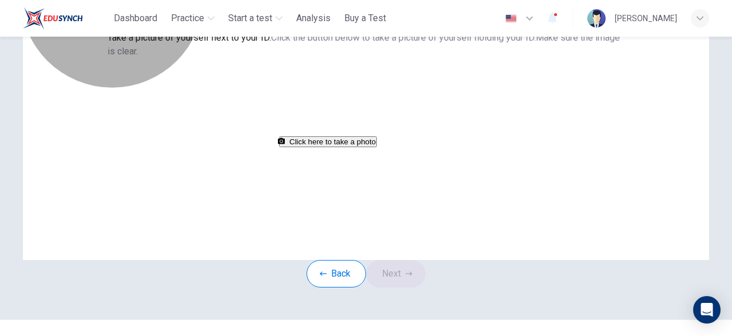
click at [377, 147] on button "Click here to take a photo" at bounding box center [328, 141] width 98 height 11
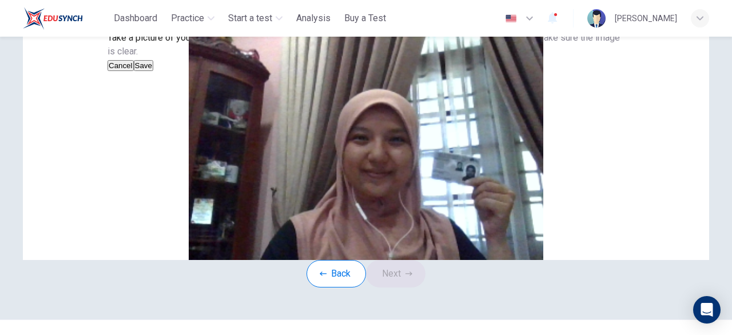
click at [153, 71] on button "Save" at bounding box center [143, 65] width 19 height 11
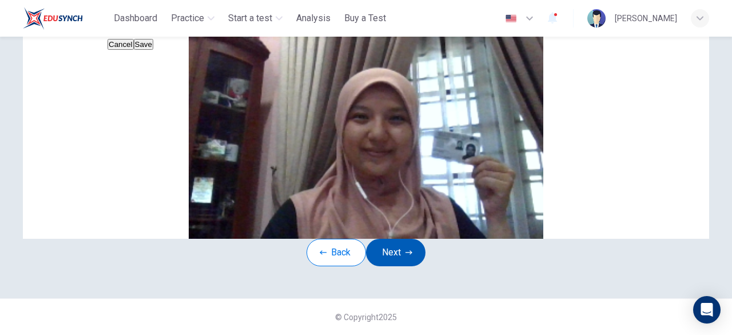
click at [407, 266] on button "Next" at bounding box center [395, 251] width 59 height 27
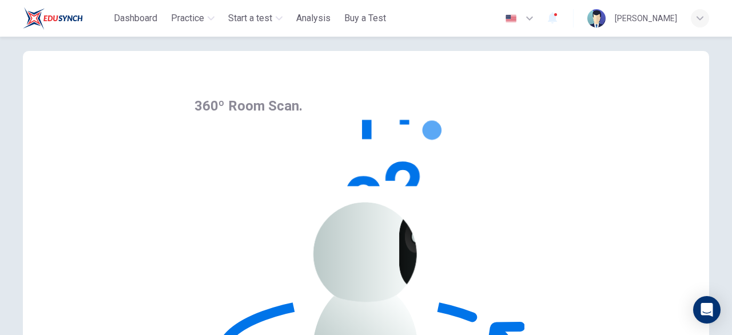
scroll to position [26, 0]
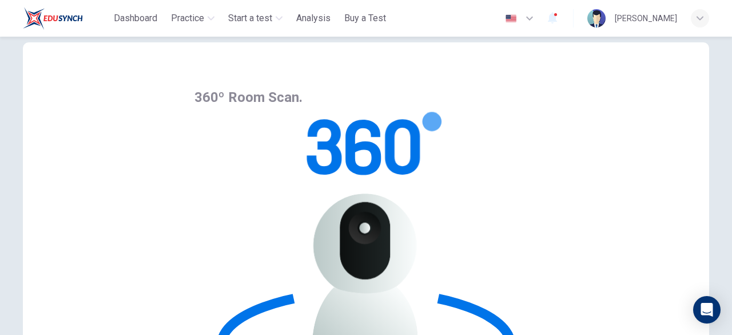
scroll to position [141, 0]
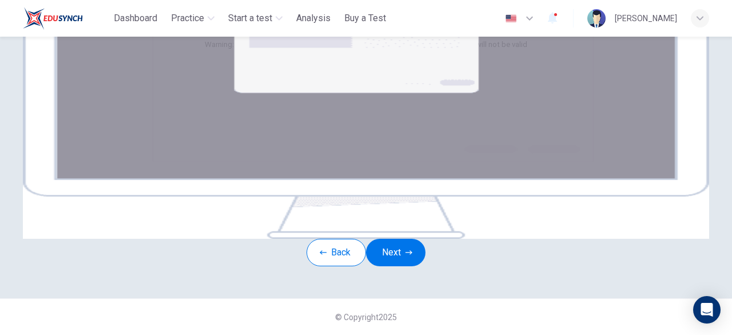
scroll to position [206, 0]
click at [405, 266] on button "Next" at bounding box center [395, 251] width 59 height 27
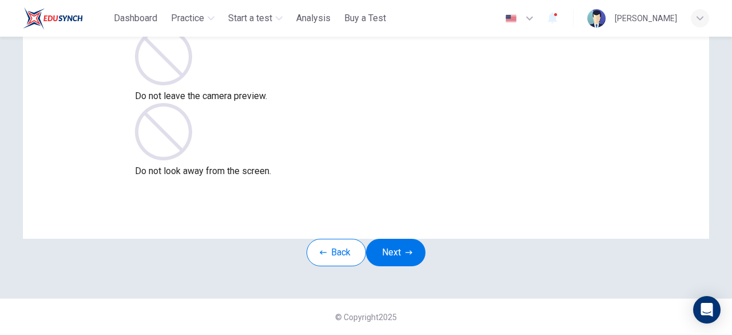
scroll to position [138, 0]
click at [400, 238] on button "Next" at bounding box center [395, 251] width 59 height 27
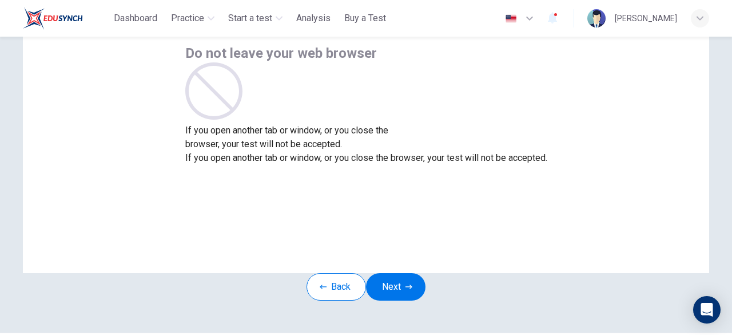
scroll to position [102, 0]
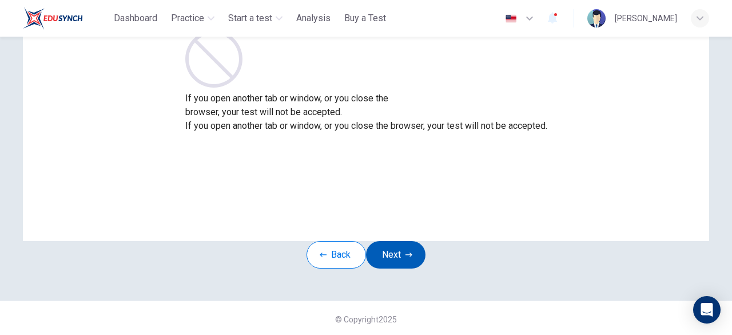
click at [393, 267] on button "Next" at bounding box center [395, 254] width 59 height 27
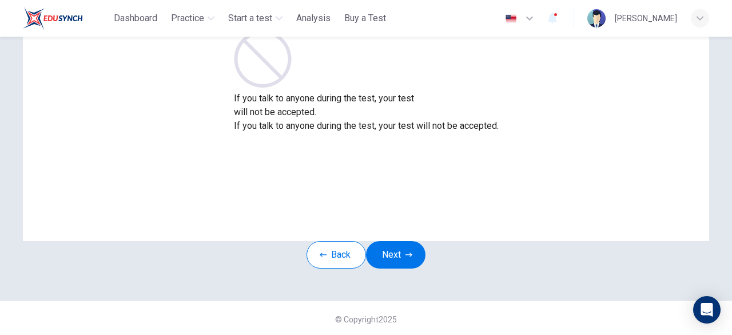
click at [407, 119] on p "will not be accepted." at bounding box center [366, 112] width 265 height 14
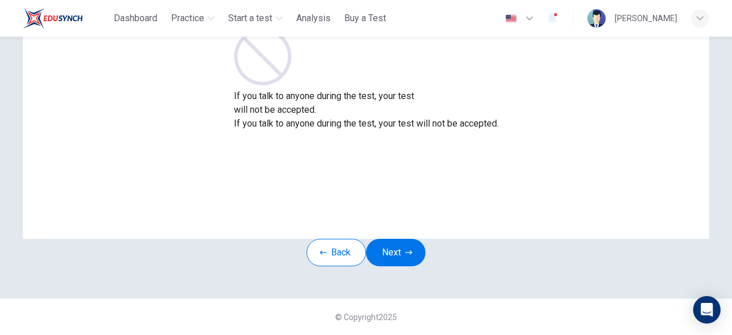
scroll to position [137, 0]
click at [404, 238] on button "Next" at bounding box center [395, 251] width 59 height 27
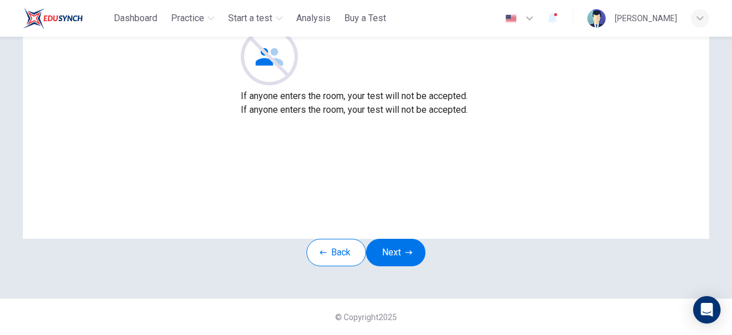
scroll to position [113, 0]
click at [391, 266] on button "Next" at bounding box center [395, 251] width 59 height 27
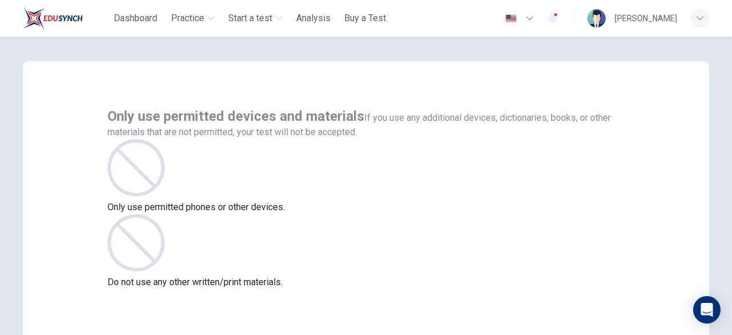
scroll to position [0, 0]
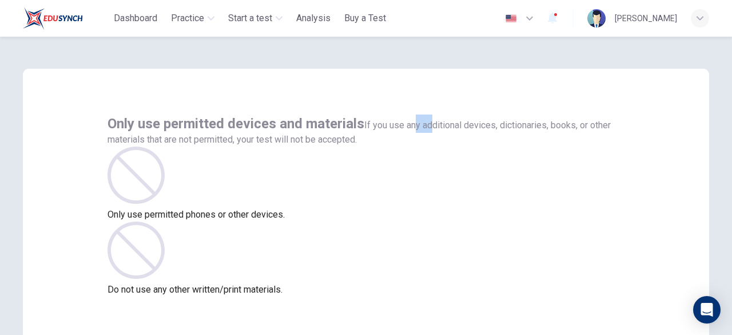
drag, startPoint x: 165, startPoint y: 148, endPoint x: 192, endPoint y: 153, distance: 27.8
click at [192, 145] on span "If you use any additional devices, dictionaries, books, or other materials that…" at bounding box center [359, 132] width 503 height 25
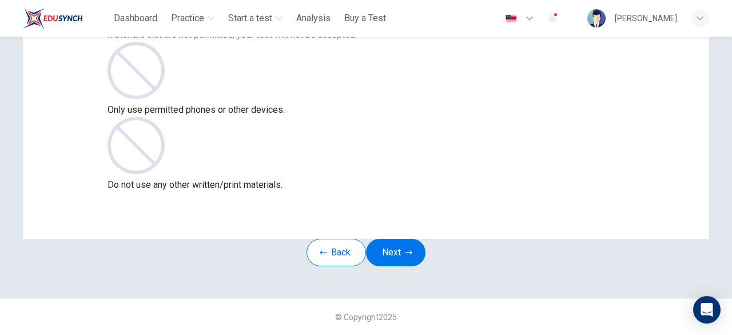
scroll to position [109, 0]
click at [381, 266] on button "Next" at bounding box center [395, 251] width 59 height 27
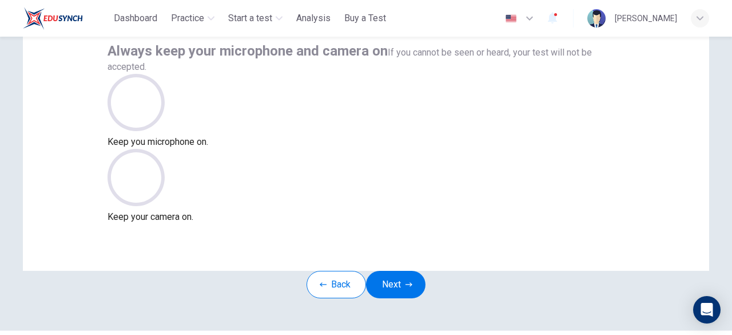
scroll to position [141, 0]
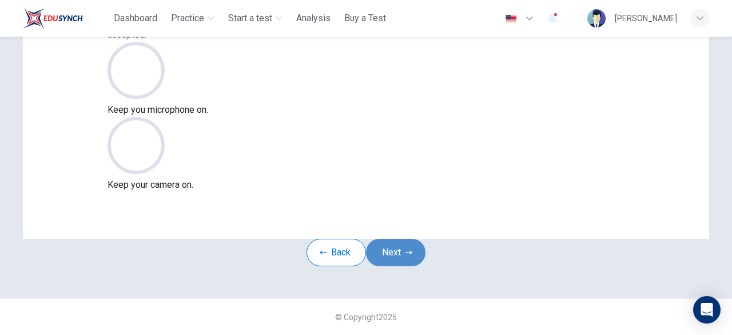
click at [408, 238] on button "Next" at bounding box center [395, 251] width 59 height 27
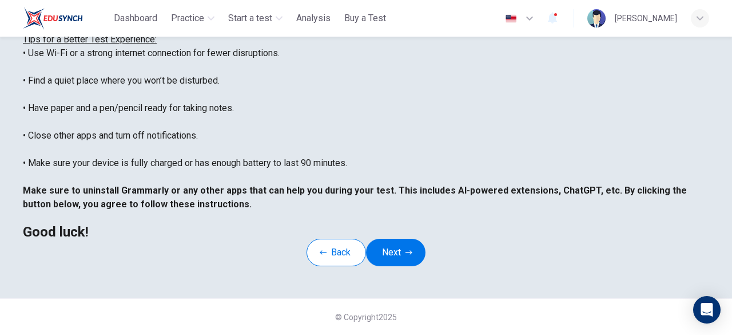
scroll to position [301, 0]
click at [407, 238] on button "Next" at bounding box center [395, 251] width 59 height 27
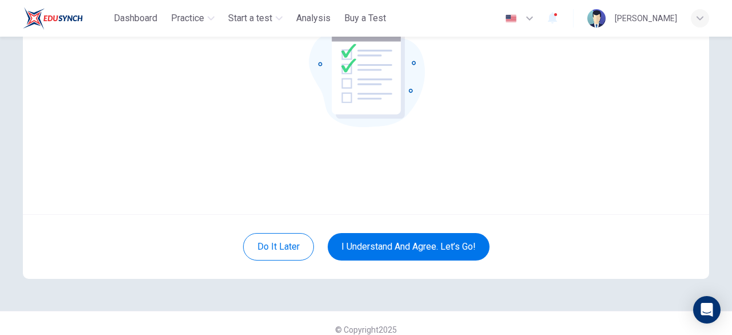
scroll to position [141, 0]
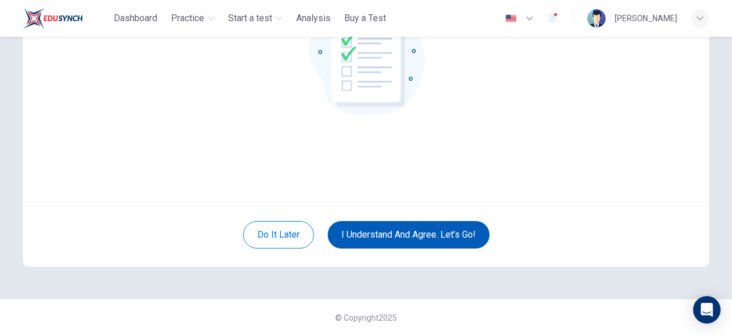
click at [399, 225] on button "I understand and agree. Let’s go!" at bounding box center [409, 234] width 162 height 27
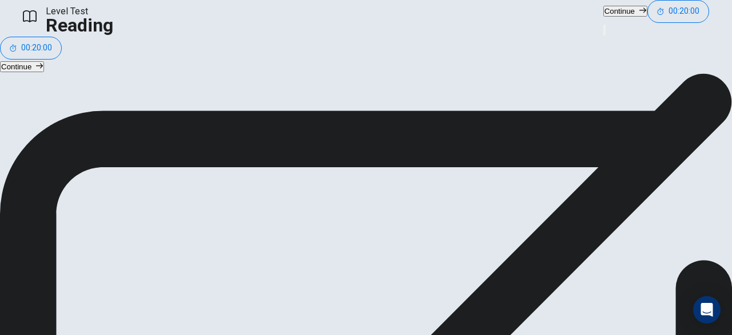
scroll to position [24, 0]
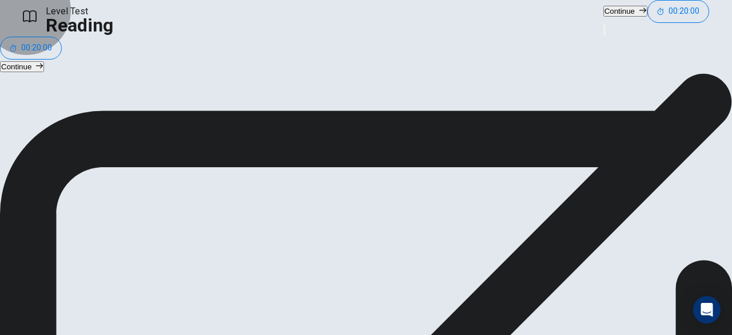
click at [603, 17] on button "Continue" at bounding box center [625, 11] width 44 height 11
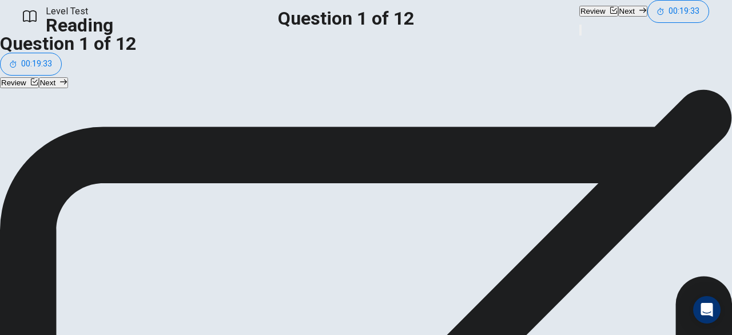
scroll to position [184, 0]
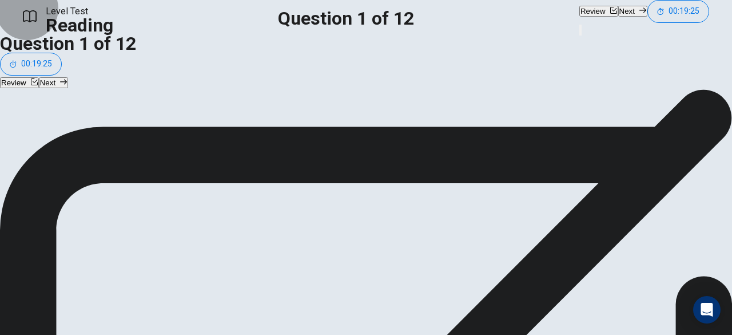
click at [618, 17] on button "Next" at bounding box center [632, 11] width 29 height 11
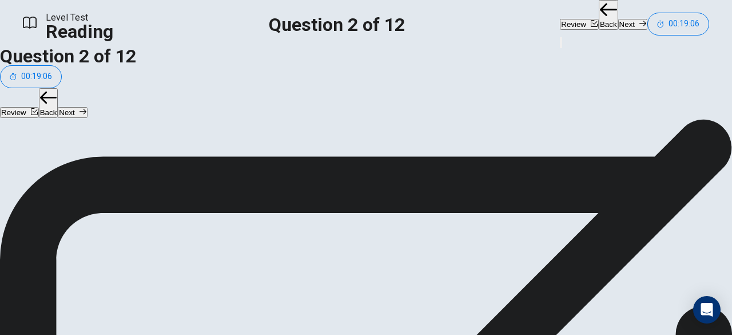
scroll to position [38, 0]
click at [618, 19] on button "Next" at bounding box center [632, 24] width 29 height 11
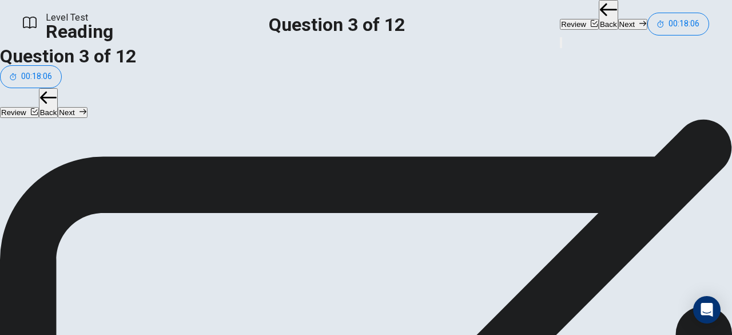
scroll to position [43, 0]
click at [618, 19] on button "Next" at bounding box center [632, 24] width 29 height 11
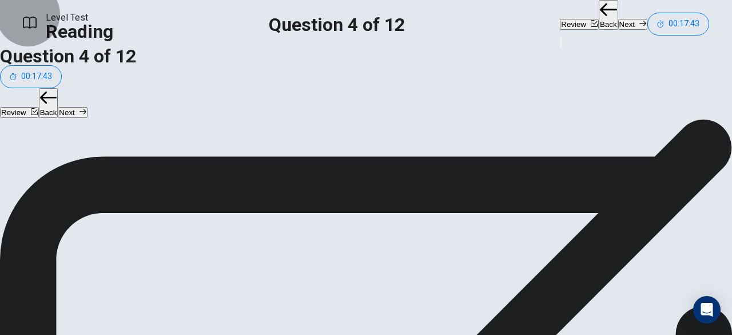
click at [618, 22] on button "Next" at bounding box center [632, 24] width 29 height 11
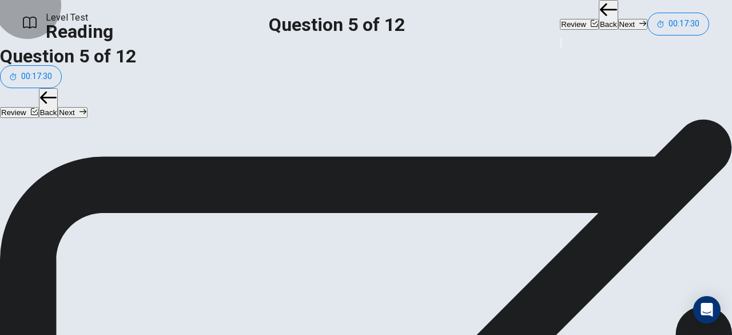
click at [618, 19] on button "Next" at bounding box center [632, 24] width 29 height 11
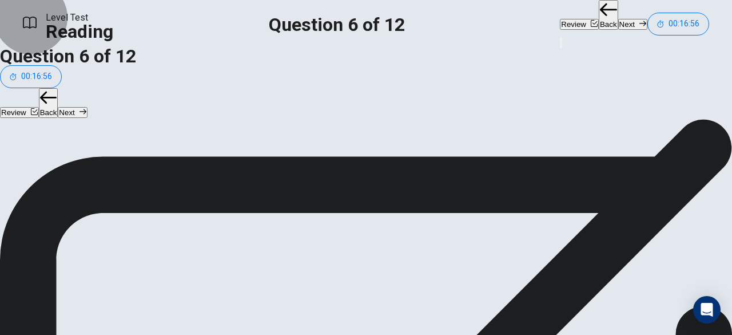
click at [618, 26] on button "Next" at bounding box center [632, 24] width 29 height 11
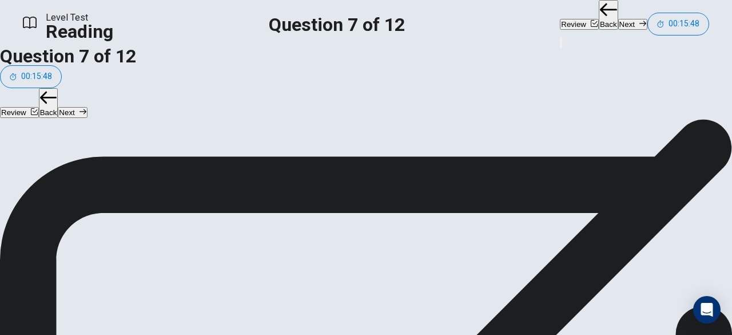
scroll to position [31, 0]
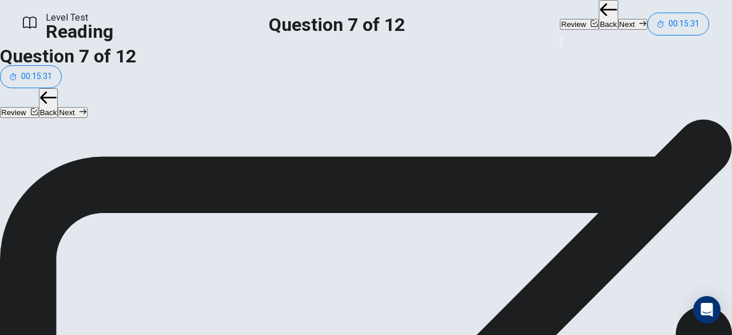
scroll to position [255, 0]
click at [618, 19] on button "Next" at bounding box center [632, 24] width 29 height 11
click at [618, 29] on button "Next" at bounding box center [632, 24] width 29 height 11
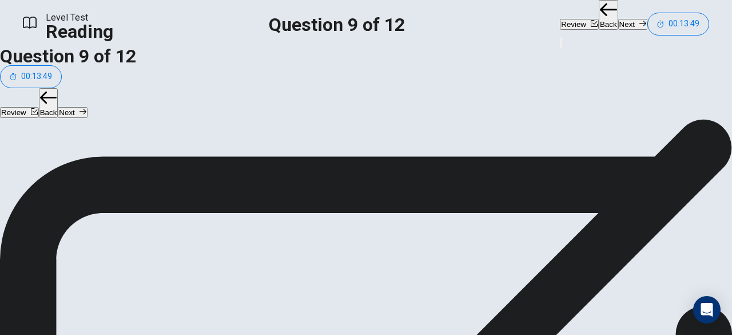
scroll to position [286, 0]
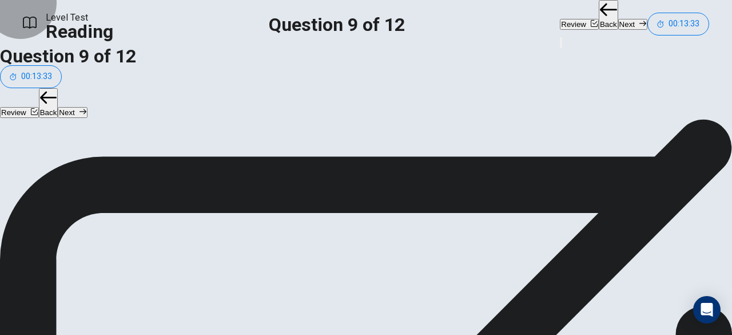
click at [618, 19] on button "Next" at bounding box center [632, 24] width 29 height 11
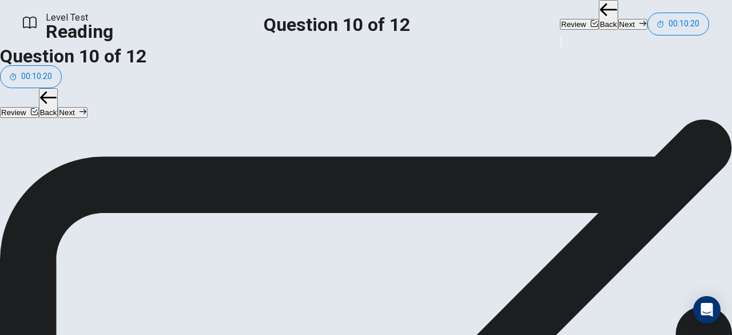
scroll to position [50, 0]
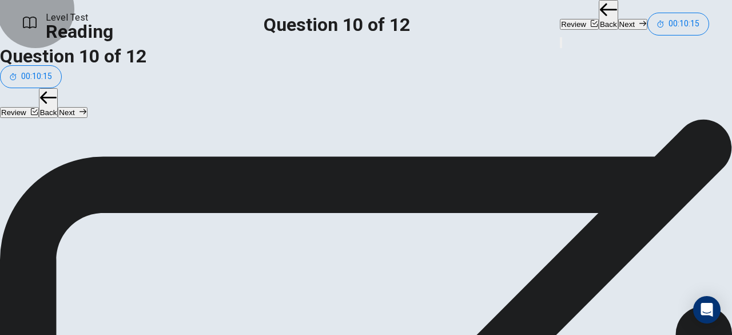
click at [639, 20] on icon "button" at bounding box center [642, 23] width 7 height 7
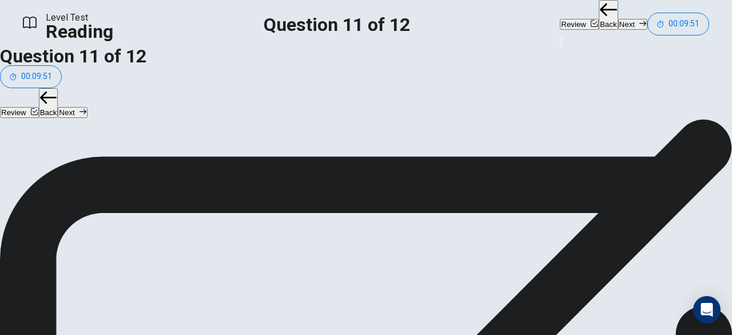
scroll to position [117, 0]
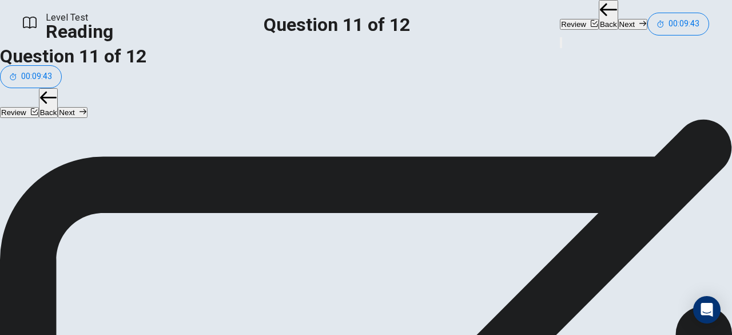
drag, startPoint x: 145, startPoint y: 184, endPoint x: 321, endPoint y: 185, distance: 176.2
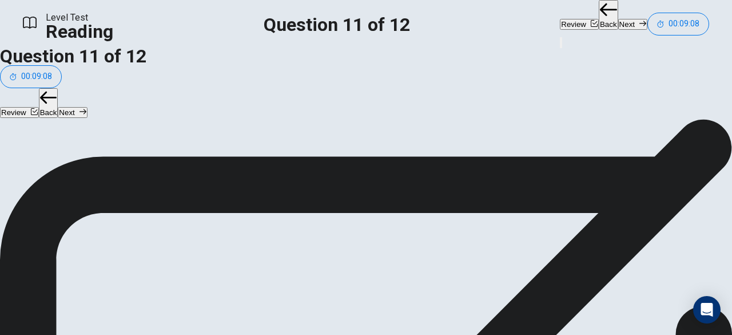
drag, startPoint x: 142, startPoint y: 181, endPoint x: 357, endPoint y: 157, distance: 216.4
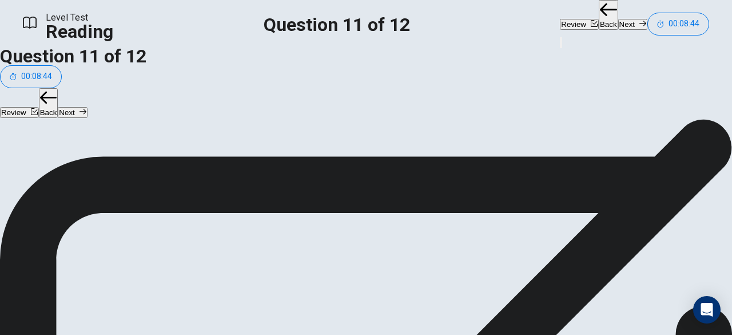
scroll to position [7, 0]
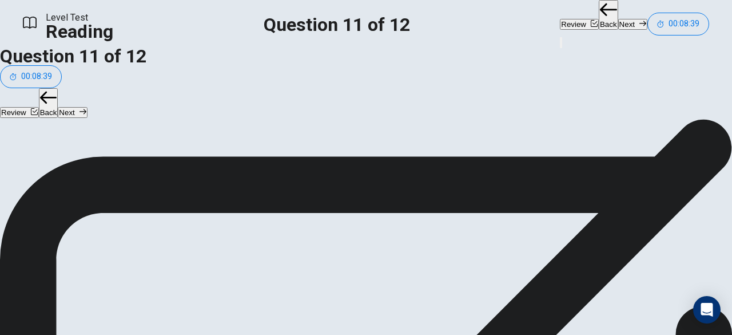
scroll to position [17, 0]
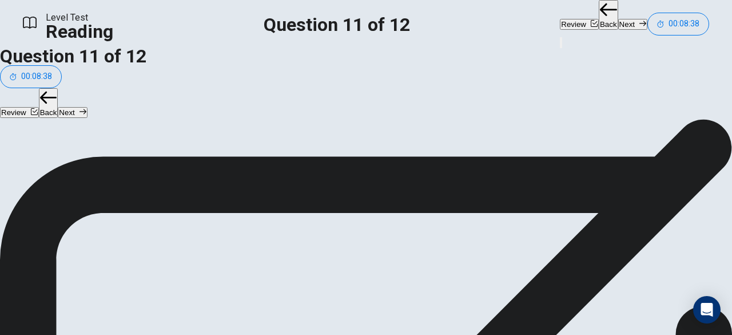
scroll to position [7, 0]
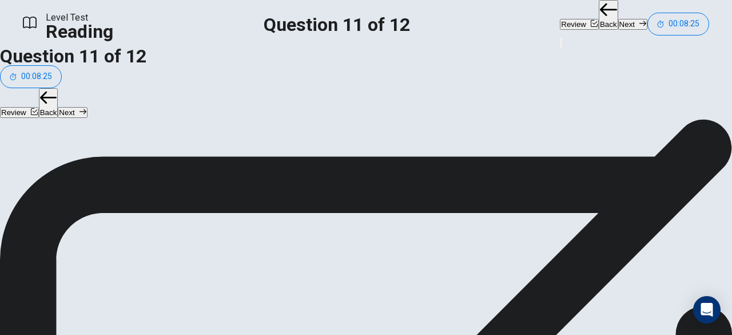
scroll to position [0, 0]
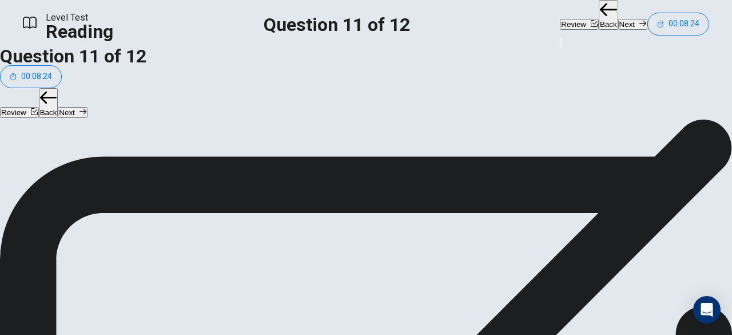
scroll to position [7, 0]
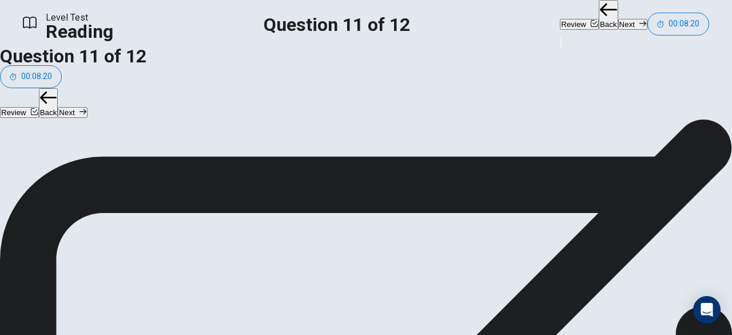
scroll to position [99, 0]
drag, startPoint x: 144, startPoint y: 179, endPoint x: 364, endPoint y: 258, distance: 233.4
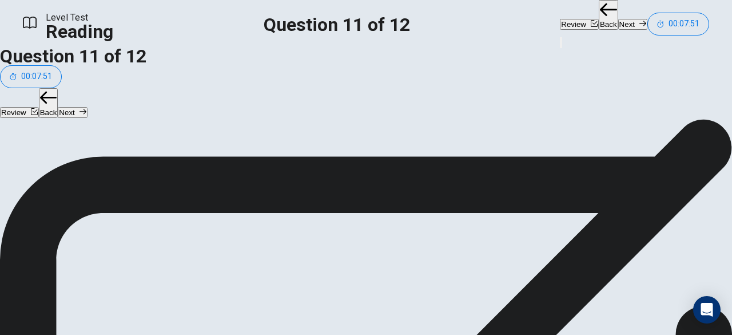
scroll to position [182, 0]
click at [618, 19] on button "Next" at bounding box center [632, 24] width 29 height 11
click at [599, 21] on button "Back" at bounding box center [608, 15] width 19 height 30
click at [599, 15] on button "Back" at bounding box center [608, 15] width 19 height 30
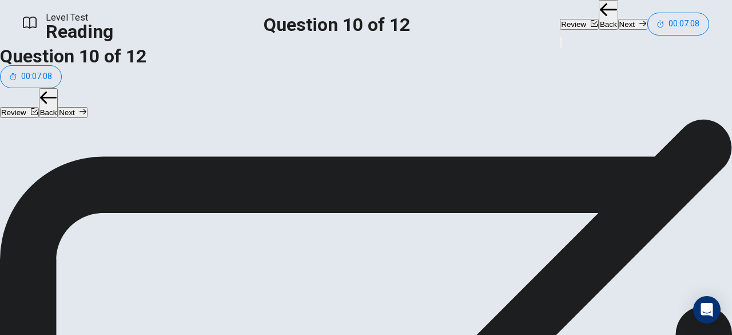
scroll to position [34, 0]
click at [618, 20] on button "Next" at bounding box center [632, 24] width 29 height 11
click at [618, 19] on button "Next" at bounding box center [632, 24] width 29 height 11
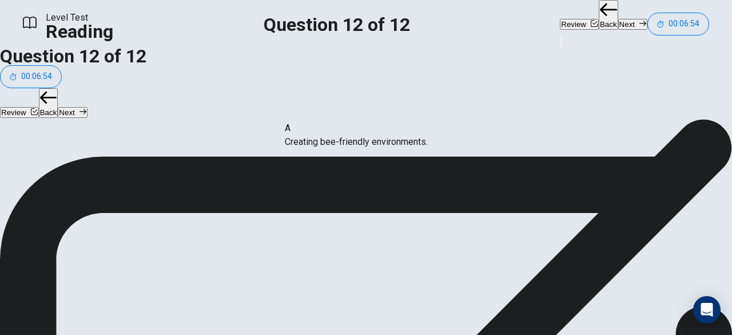
drag, startPoint x: 132, startPoint y: 133, endPoint x: 398, endPoint y: 141, distance: 266.7
drag, startPoint x: 135, startPoint y: 136, endPoint x: 368, endPoint y: 197, distance: 240.8
drag, startPoint x: 120, startPoint y: 197, endPoint x: 429, endPoint y: 190, distance: 308.9
drag, startPoint x: 308, startPoint y: 236, endPoint x: 544, endPoint y: 136, distance: 257.1
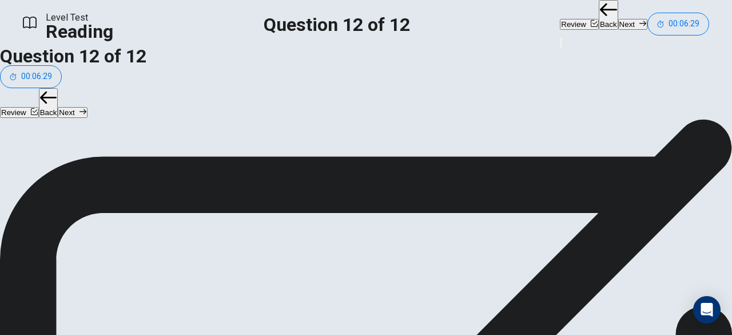
scroll to position [137, 0]
drag, startPoint x: 120, startPoint y: 187, endPoint x: 555, endPoint y: 189, distance: 434.7
drag, startPoint x: 518, startPoint y: 122, endPoint x: 66, endPoint y: 179, distance: 456.0
drag, startPoint x: 536, startPoint y: 126, endPoint x: 94, endPoint y: 191, distance: 447.4
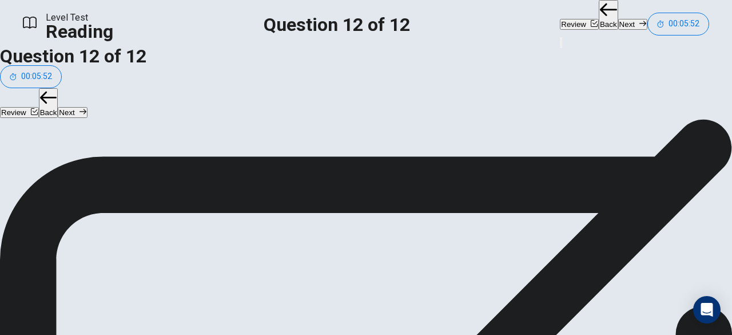
scroll to position [0, 0]
drag, startPoint x: 130, startPoint y: 193, endPoint x: 621, endPoint y: 124, distance: 494.9
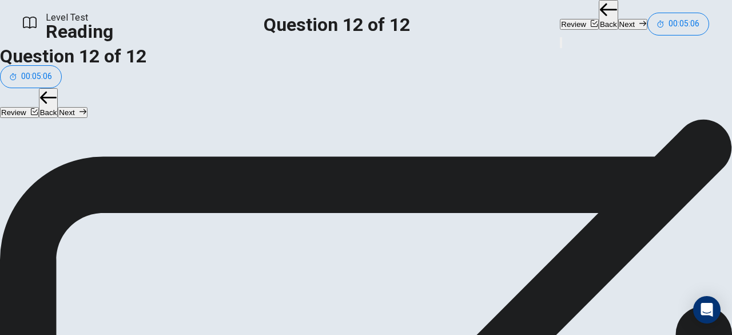
scroll to position [0, 0]
drag, startPoint x: 121, startPoint y: 121, endPoint x: 321, endPoint y: 210, distance: 218.9
drag, startPoint x: 119, startPoint y: 133, endPoint x: 466, endPoint y: 201, distance: 353.2
drag, startPoint x: 149, startPoint y: 130, endPoint x: 591, endPoint y: 197, distance: 447.1
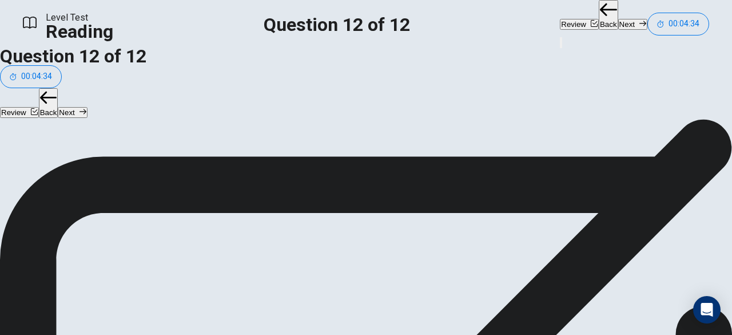
scroll to position [0, 0]
click at [599, 15] on button "Back" at bounding box center [608, 15] width 19 height 30
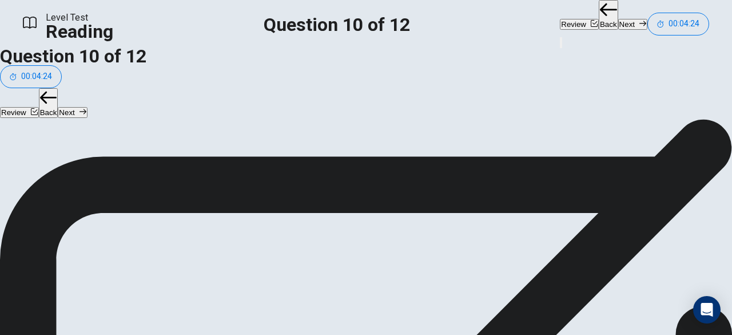
scroll to position [0, 0]
click at [618, 19] on button "Next" at bounding box center [632, 24] width 29 height 11
click at [560, 15] on div "Review Back Next 00:04:23" at bounding box center [634, 17] width 149 height 35
click at [618, 19] on button "Next" at bounding box center [632, 24] width 29 height 11
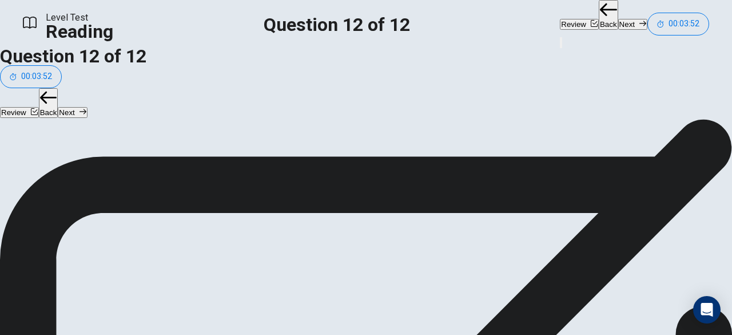
scroll to position [0, 0]
click at [618, 20] on button "Next" at bounding box center [632, 24] width 29 height 11
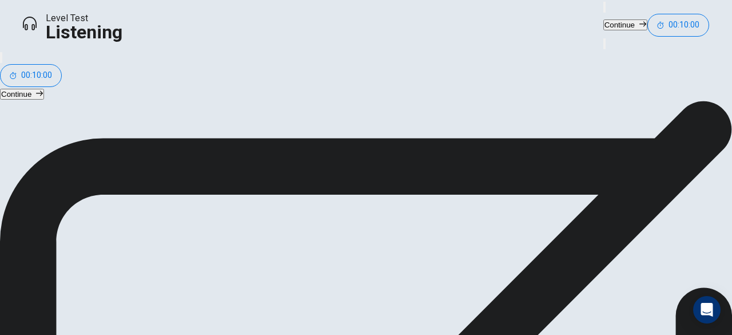
scroll to position [196, 0]
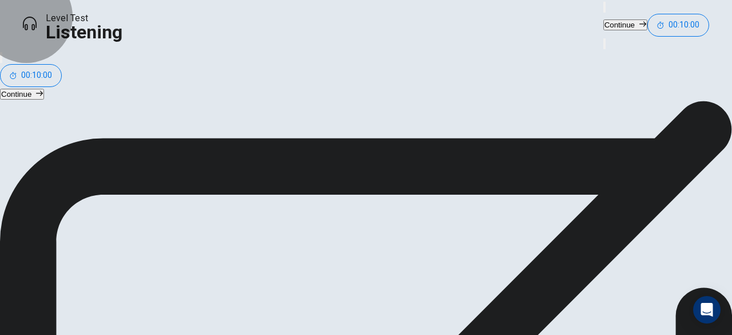
click at [603, 25] on button "Continue" at bounding box center [625, 24] width 44 height 11
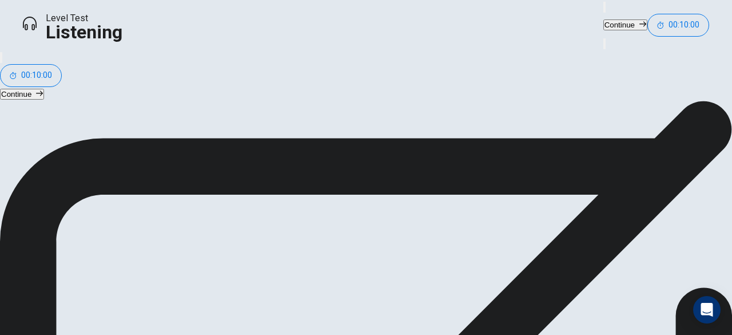
scroll to position [0, 0]
click at [603, 21] on button "Continue" at bounding box center [625, 24] width 44 height 11
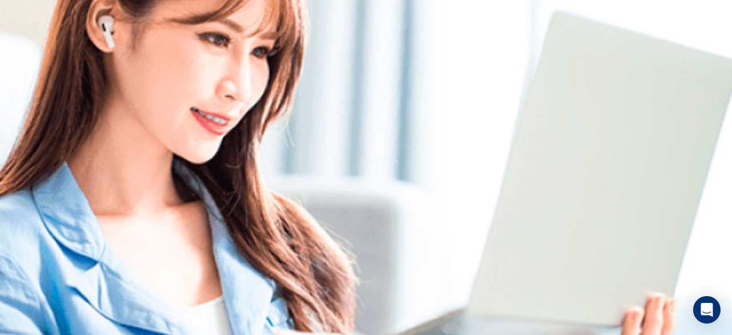
click at [587, 21] on icon "button" at bounding box center [594, 16] width 14 height 10
click at [434, 42] on span at bounding box center [430, 38] width 7 height 7
type input "***"
click at [434, 42] on span at bounding box center [430, 38] width 7 height 7
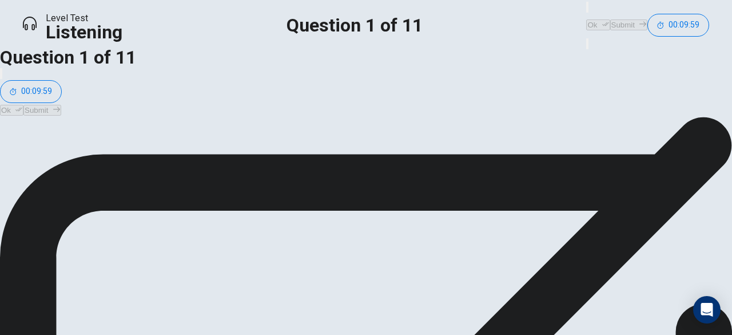
scroll to position [27, 0]
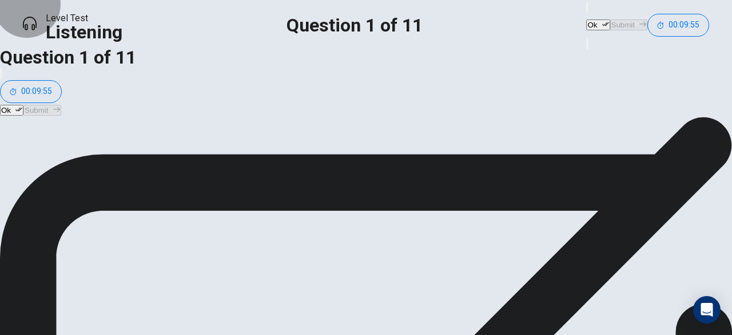
click at [586, 19] on button "Ok" at bounding box center [597, 24] width 23 height 11
click at [610, 22] on button "Submit" at bounding box center [628, 24] width 37 height 11
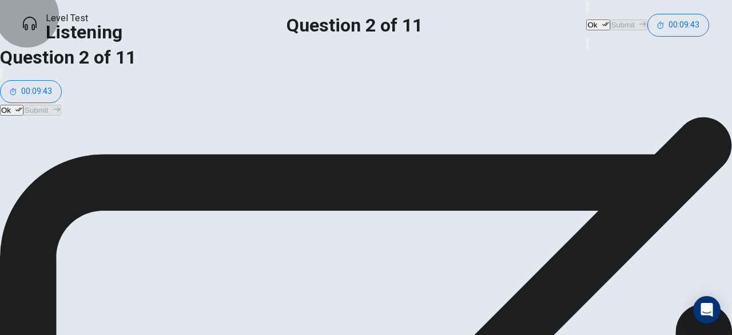
click at [586, 23] on button "Ok" at bounding box center [597, 24] width 23 height 11
click at [610, 22] on button "Submit" at bounding box center [628, 24] width 37 height 11
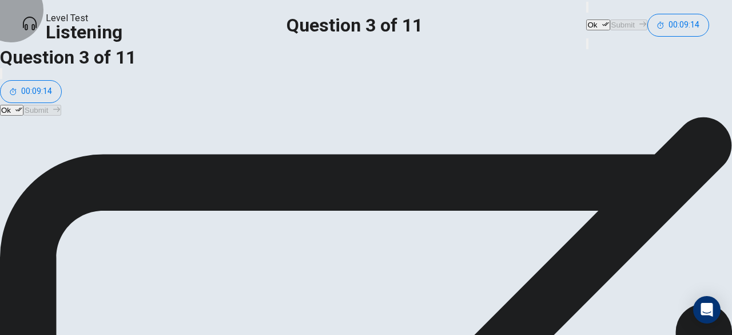
click at [586, 19] on button "Ok" at bounding box center [597, 24] width 23 height 11
click at [610, 26] on button "Submit" at bounding box center [628, 24] width 37 height 11
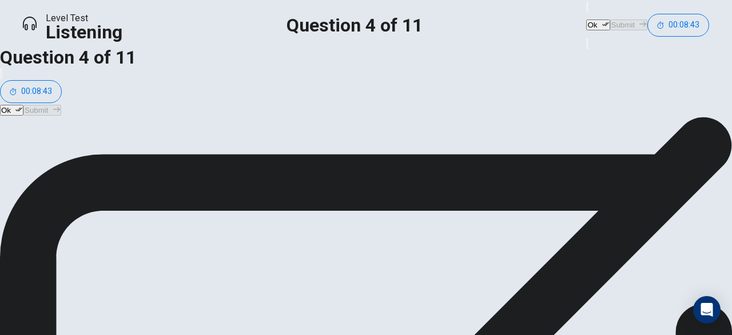
click at [586, 19] on button "Ok" at bounding box center [597, 24] width 23 height 11
click at [610, 21] on button "Submit" at bounding box center [628, 24] width 37 height 11
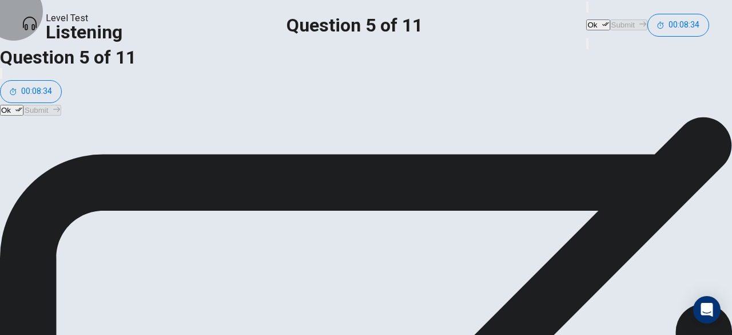
click at [586, 19] on button "Ok" at bounding box center [597, 24] width 23 height 11
click at [610, 21] on button "Submit" at bounding box center [628, 24] width 37 height 11
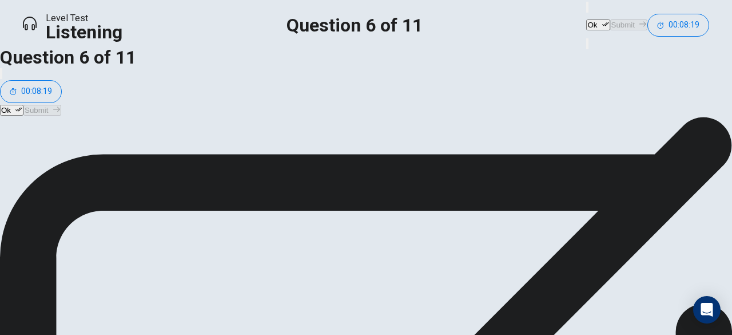
scroll to position [26, 0]
click at [586, 26] on button "Ok" at bounding box center [597, 24] width 23 height 11
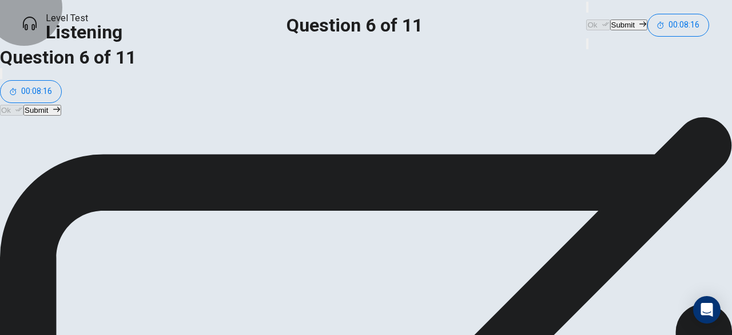
click at [610, 19] on button "Submit" at bounding box center [628, 24] width 37 height 11
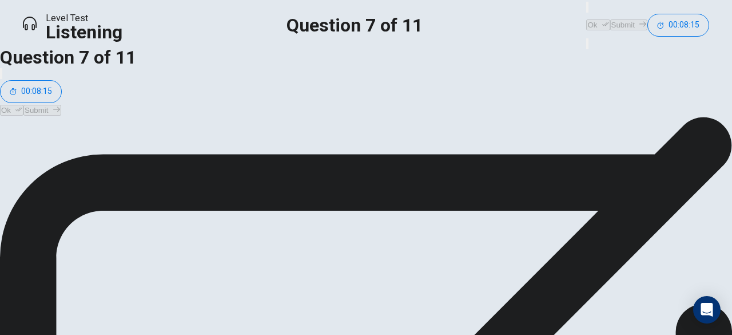
scroll to position [54, 0]
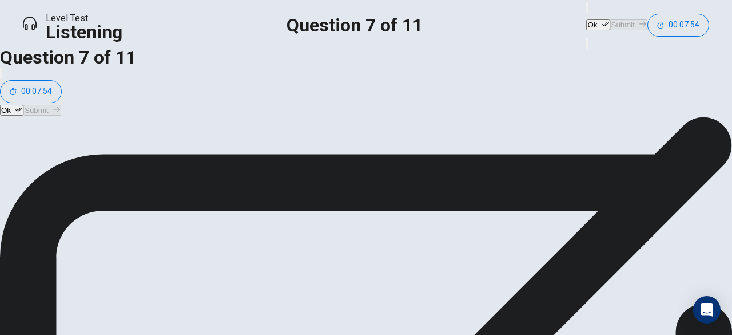
scroll to position [2, 0]
click at [586, 27] on button "Ok" at bounding box center [597, 24] width 23 height 11
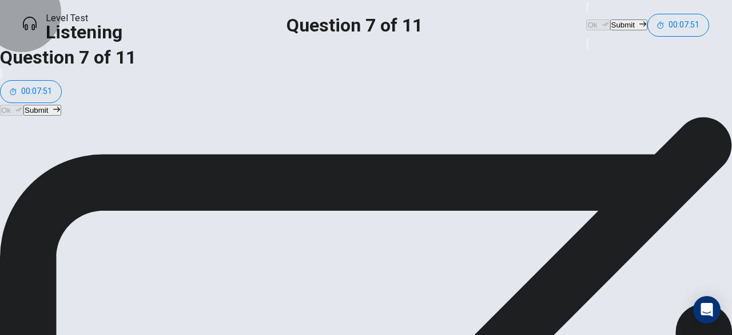
click at [610, 21] on button "Submit" at bounding box center [628, 24] width 37 height 11
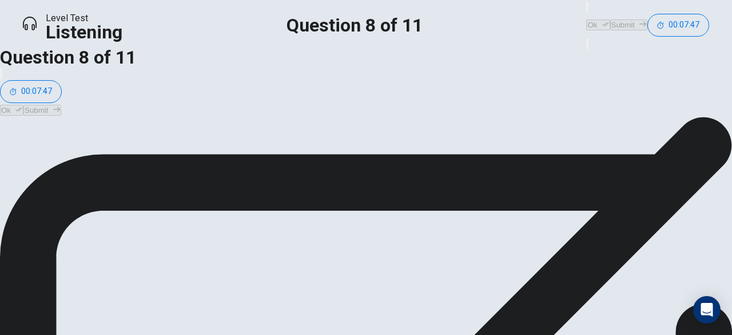
scroll to position [50, 0]
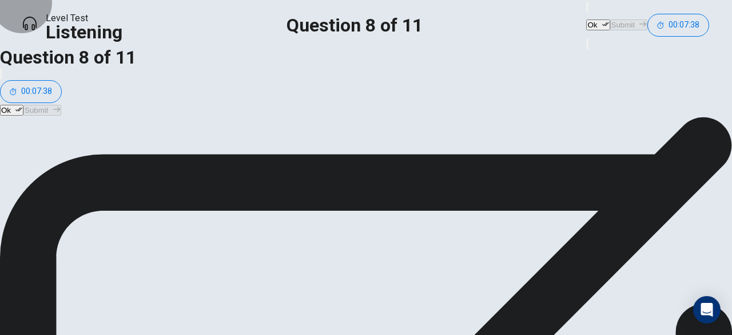
click at [586, 19] on button "Ok" at bounding box center [597, 24] width 23 height 11
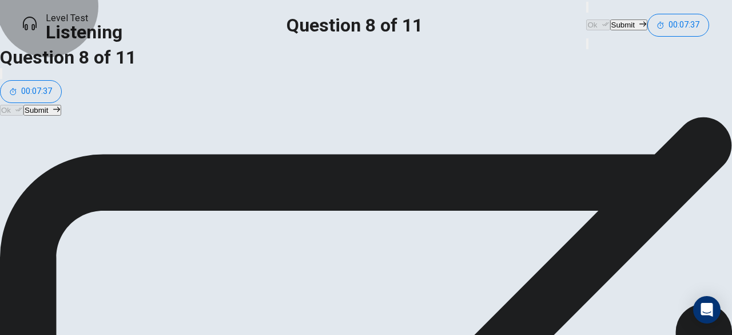
click at [610, 19] on button "Submit" at bounding box center [628, 24] width 37 height 11
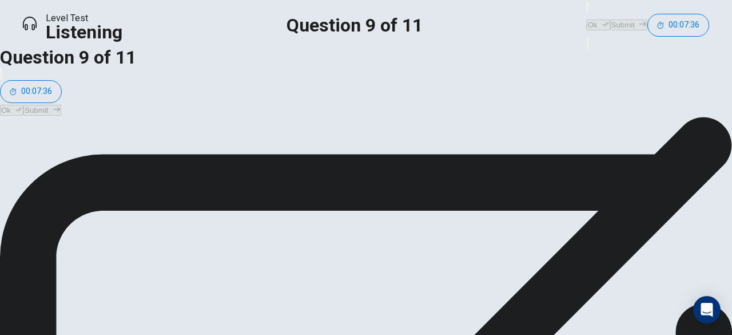
scroll to position [66, 0]
drag, startPoint x: 500, startPoint y: 73, endPoint x: 486, endPoint y: 74, distance: 14.3
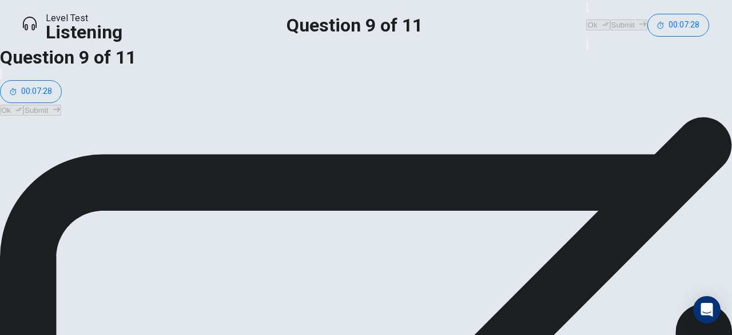
click at [586, 19] on button "Ok" at bounding box center [597, 24] width 23 height 11
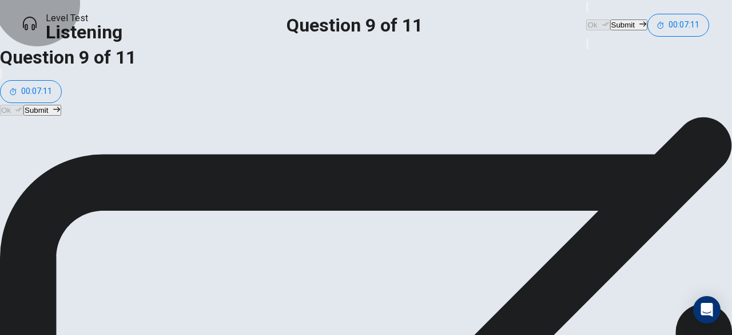
click at [610, 19] on button "Submit" at bounding box center [628, 24] width 37 height 11
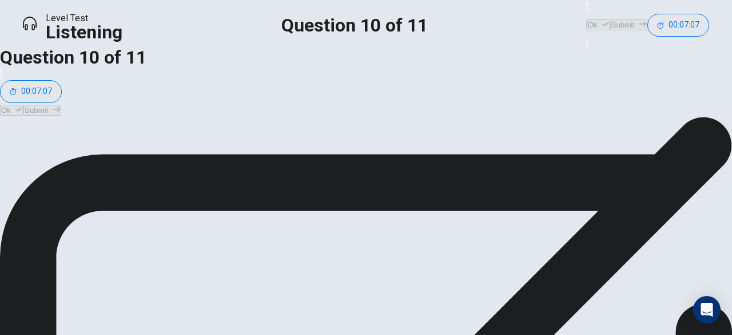
scroll to position [38, 0]
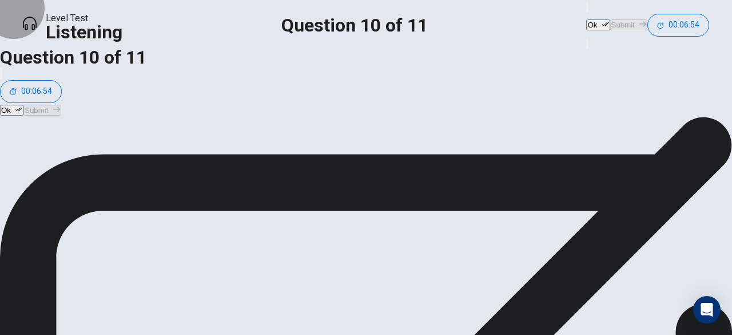
click at [586, 19] on button "Ok" at bounding box center [597, 24] width 23 height 11
click at [610, 20] on button "Submit" at bounding box center [628, 24] width 37 height 11
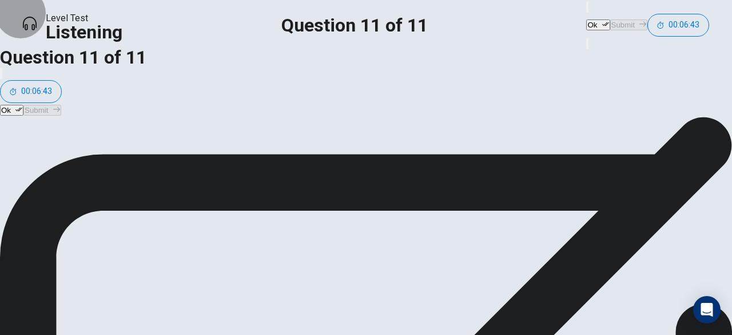
click at [586, 21] on button "Ok" at bounding box center [597, 24] width 23 height 11
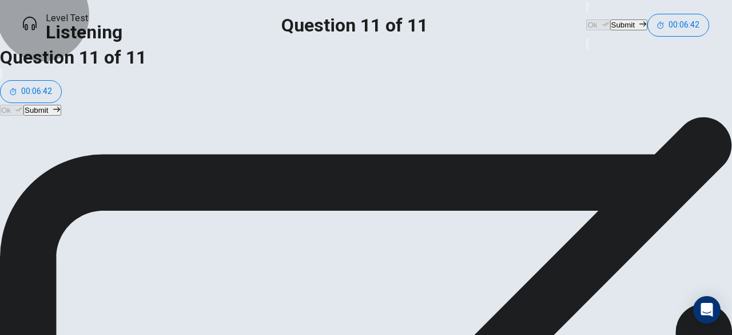
click at [610, 23] on button "Submit" at bounding box center [628, 24] width 37 height 11
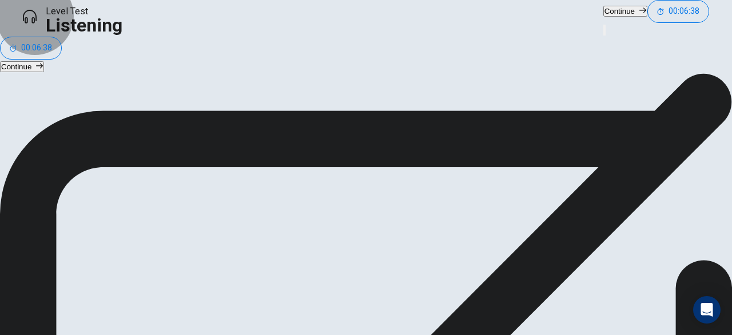
click at [603, 17] on button "Continue" at bounding box center [625, 11] width 44 height 11
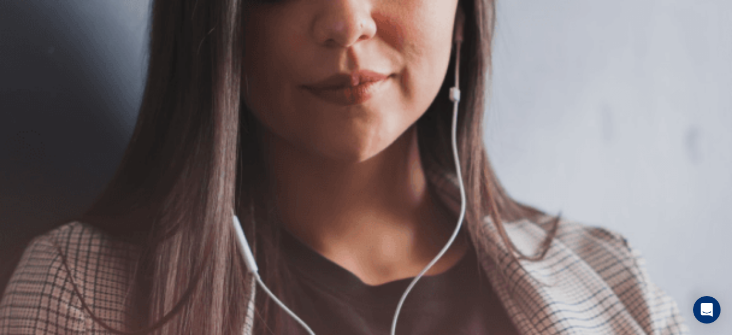
scroll to position [146, 0]
click at [665, 16] on button "Continue" at bounding box center [687, 20] width 44 height 11
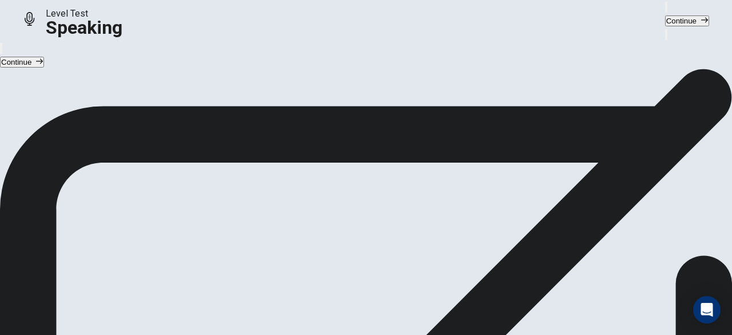
scroll to position [152, 0]
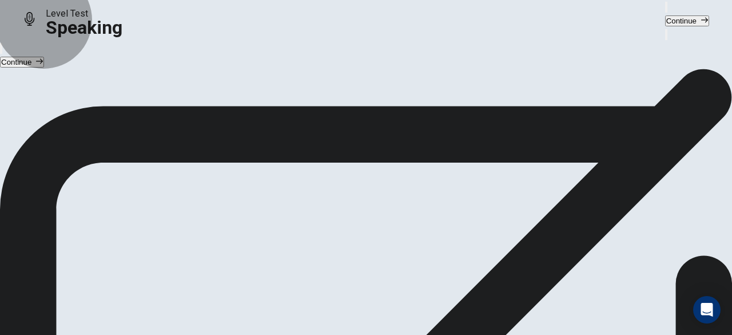
click at [665, 26] on button "Continue" at bounding box center [687, 20] width 44 height 11
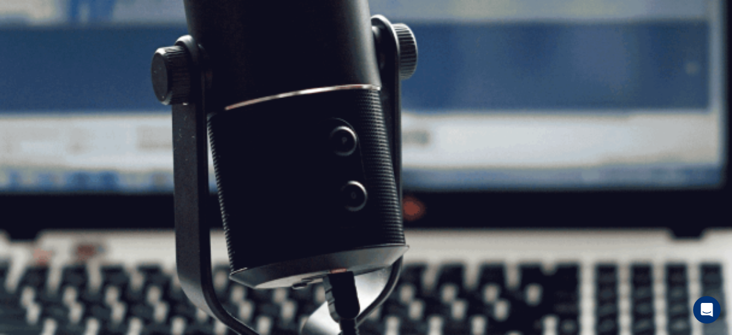
scroll to position [0, 0]
click at [665, 15] on button "Continue" at bounding box center [687, 20] width 44 height 11
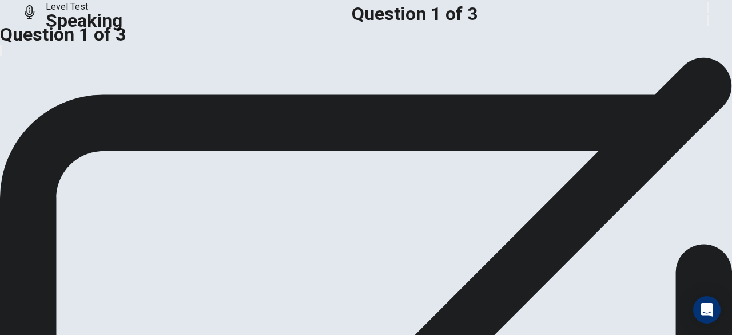
scroll to position [161, 0]
drag, startPoint x: 429, startPoint y: 100, endPoint x: 429, endPoint y: 110, distance: 10.3
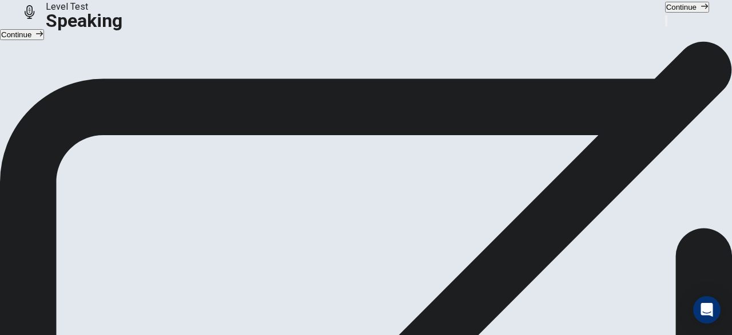
scroll to position [0, 0]
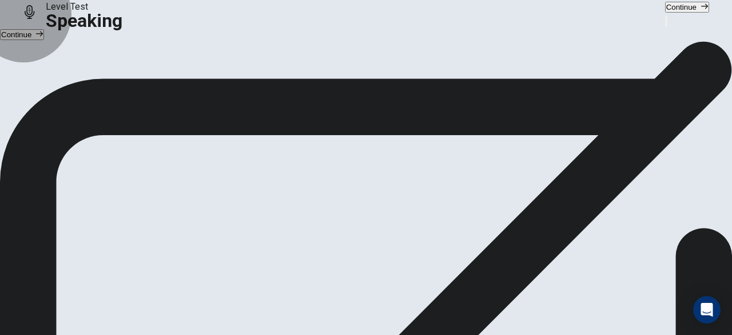
click at [665, 13] on button "Continue" at bounding box center [687, 7] width 44 height 11
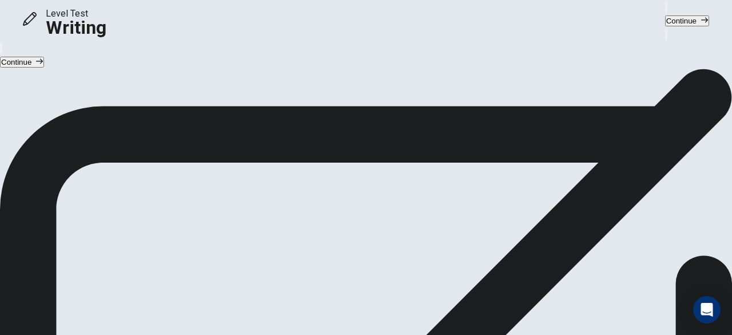
scroll to position [22, 0]
click at [665, 15] on button "Continue" at bounding box center [687, 20] width 44 height 11
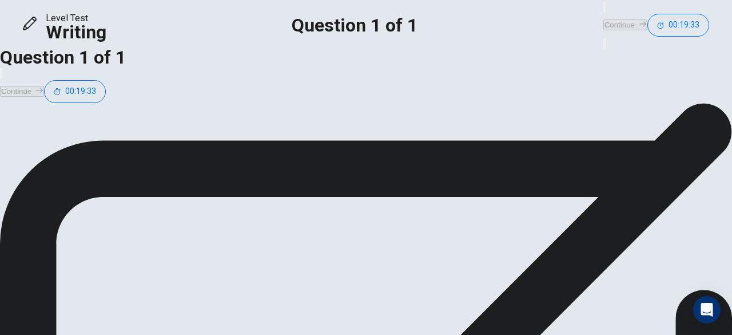
scroll to position [0, 0]
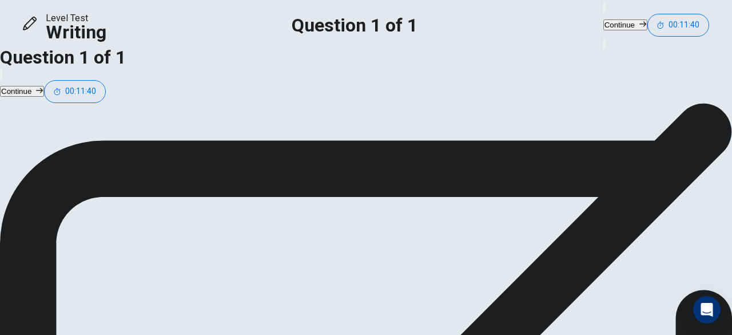
type textarea "**********"
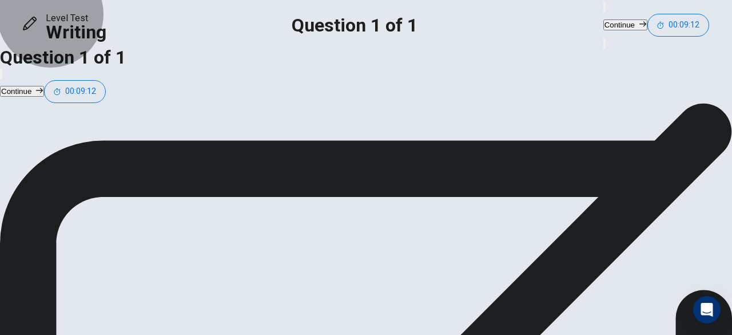
click at [603, 22] on button "Continue" at bounding box center [625, 24] width 44 height 11
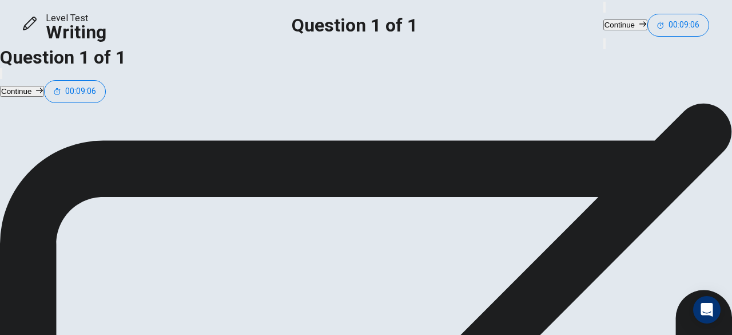
scroll to position [92, 0]
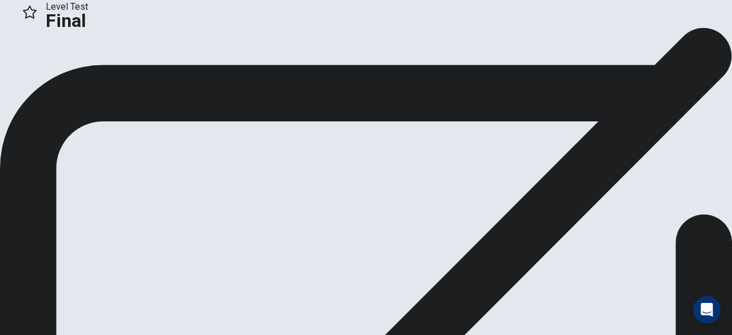
scroll to position [66, 0]
